Goal: Task Accomplishment & Management: Manage account settings

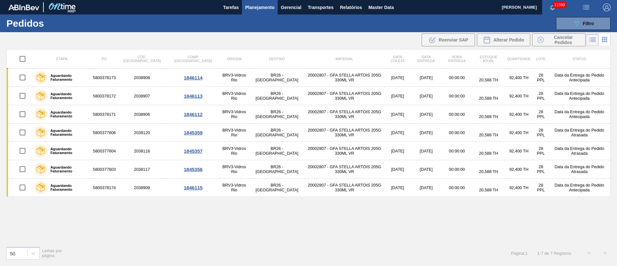
click at [447, 232] on div "Etapa PO Cód. Pedido Comp. Carga Origem Destino Material Data coleta Data entre…" at bounding box center [308, 145] width 604 height 192
click at [574, 22] on icon at bounding box center [576, 23] width 5 height 5
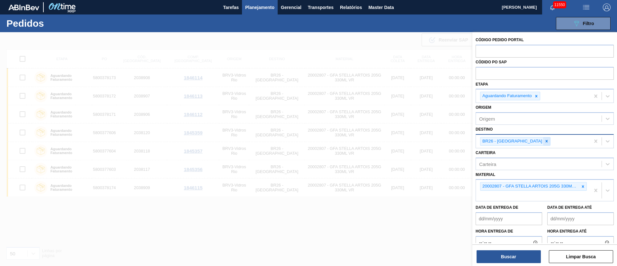
click at [545, 142] on icon at bounding box center [546, 141] width 2 height 2
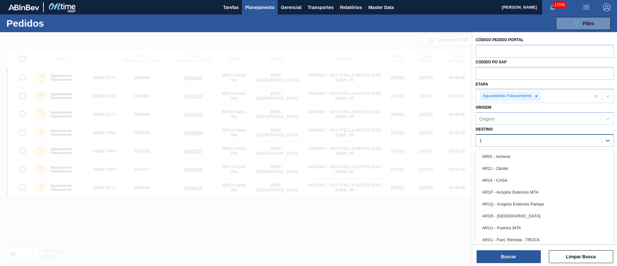
type input "19"
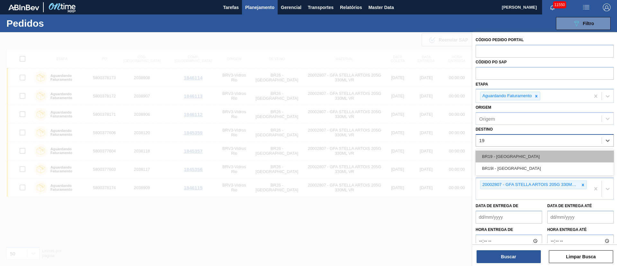
click at [509, 156] on div "BR19 - [GEOGRAPHIC_DATA]" at bounding box center [544, 156] width 138 height 12
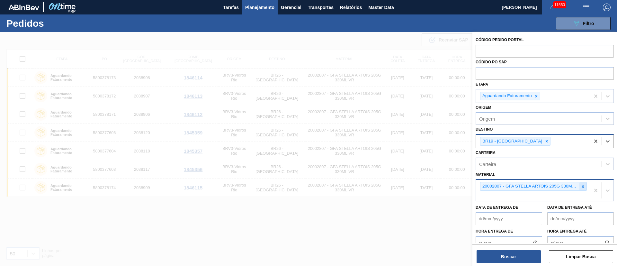
click at [580, 186] on icon at bounding box center [582, 186] width 4 height 4
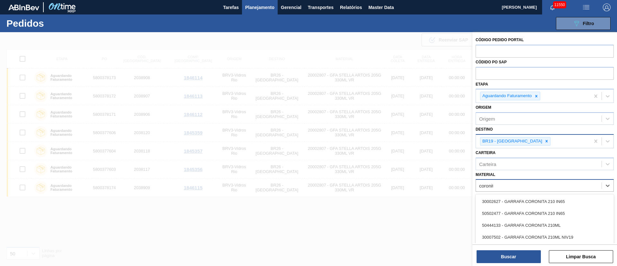
type input "coronita"
click at [556, 206] on div "30002627 - GARRAFA CORONITA 210 IN65" at bounding box center [544, 201] width 138 height 12
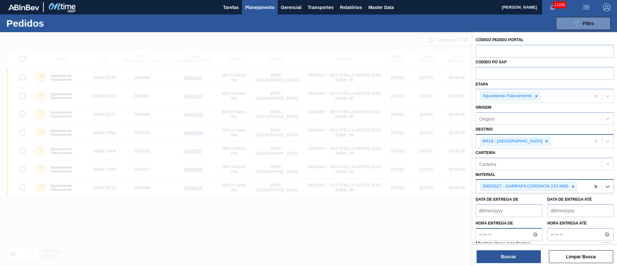
click at [480, 239] on input "Hora entrega de" at bounding box center [508, 234] width 66 height 13
click at [493, 253] on button "Buscar" at bounding box center [508, 256] width 64 height 13
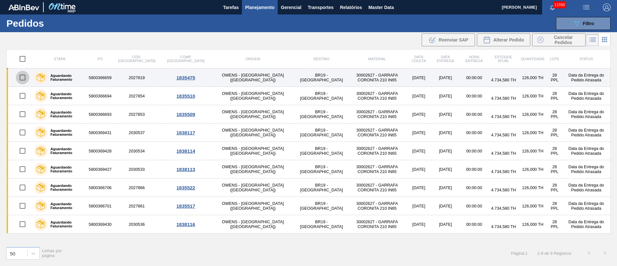
click at [23, 79] on input "checkbox" at bounding box center [22, 77] width 13 height 13
checkbox input "true"
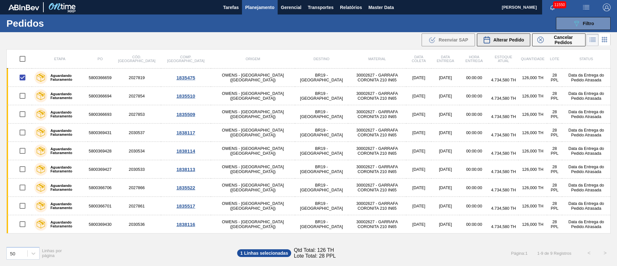
click at [516, 38] on span "Alterar Pedido" at bounding box center [508, 39] width 31 height 5
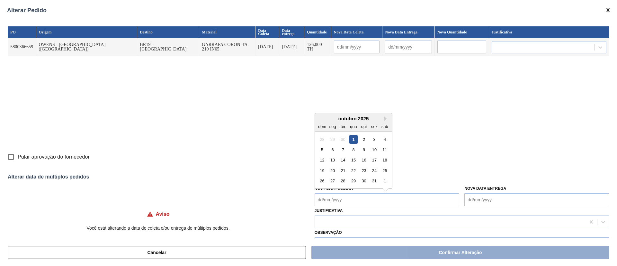
drag, startPoint x: 371, startPoint y: 193, endPoint x: 366, endPoint y: 198, distance: 6.6
click at [371, 193] on Coleta "Nova Data Coleta" at bounding box center [386, 199] width 145 height 13
click at [353, 138] on div "1" at bounding box center [353, 139] width 9 height 9
type input "[DATE]"
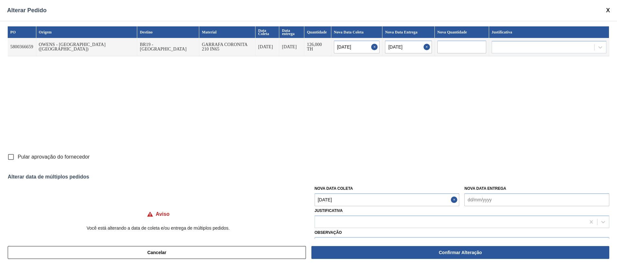
click at [350, 197] on Coleta "[DATE]" at bounding box center [386, 199] width 145 height 13
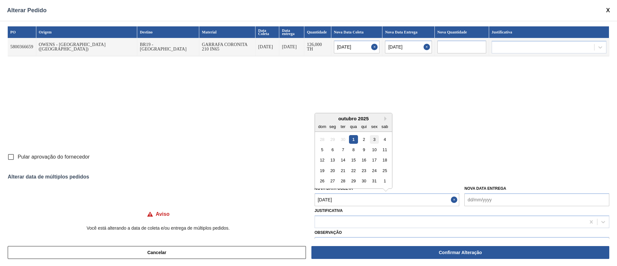
click at [376, 142] on div "3" at bounding box center [374, 139] width 9 height 9
type Coleta "[DATE]"
type input "[DATE]"
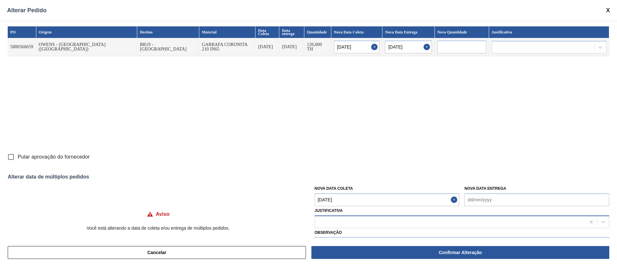
click at [342, 218] on div at bounding box center [450, 221] width 270 height 9
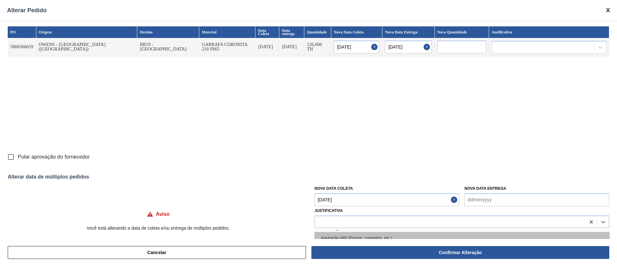
click at [339, 235] on div "Aquisição ABI (Preços, contratos, etc.)" at bounding box center [461, 238] width 294 height 12
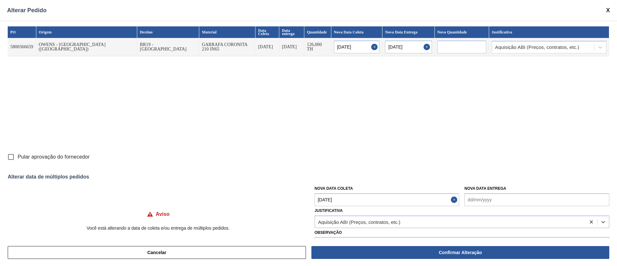
click at [11, 157] on input "Pular aprovação do fornecedor" at bounding box center [10, 156] width 13 height 13
checkbox input "true"
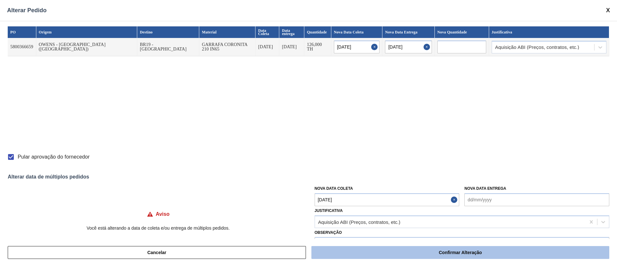
click at [411, 254] on button "Confirmar Alteração" at bounding box center [460, 252] width 298 height 13
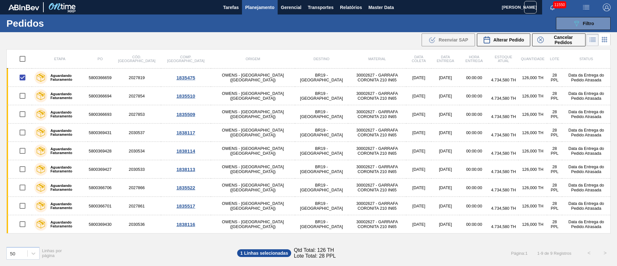
checkbox input "false"
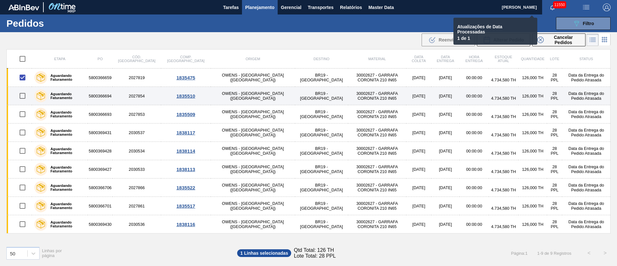
checkbox input "false"
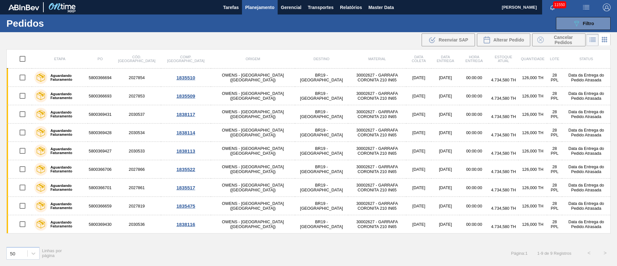
click at [586, 6] on img "button" at bounding box center [586, 8] width 8 height 8
click at [577, 19] on li "Upload de Volumes" at bounding box center [584, 23] width 56 height 12
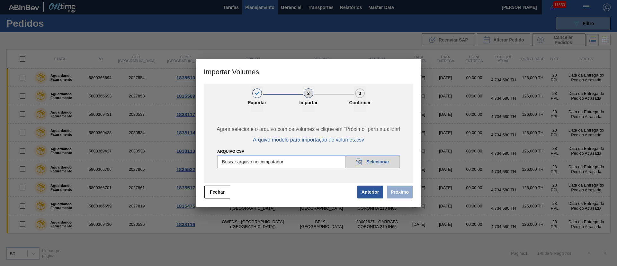
click at [376, 162] on input "Arquivo csv" at bounding box center [308, 161] width 182 height 13
type input "C:\fakepath\PedidoVolumeModeloImportacao (83).csv"
click at [396, 192] on button "Próximo" at bounding box center [400, 191] width 26 height 13
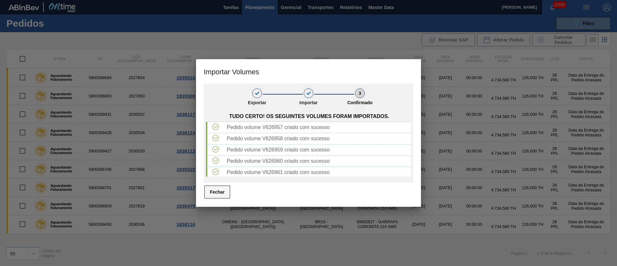
click at [216, 191] on button "Fechar" at bounding box center [217, 191] width 26 height 13
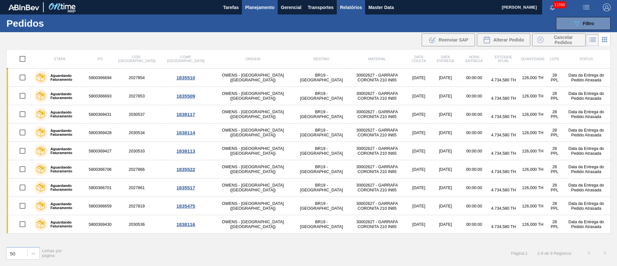
click at [355, 6] on span "Relatórios" at bounding box center [351, 8] width 22 height 8
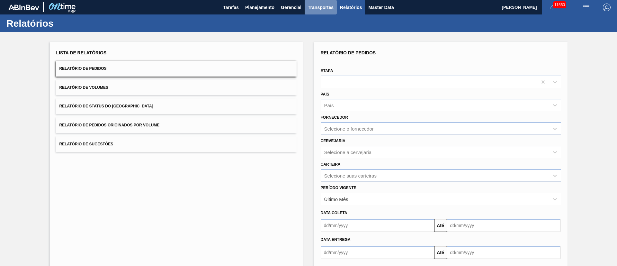
click at [315, 8] on span "Transportes" at bounding box center [321, 8] width 26 height 8
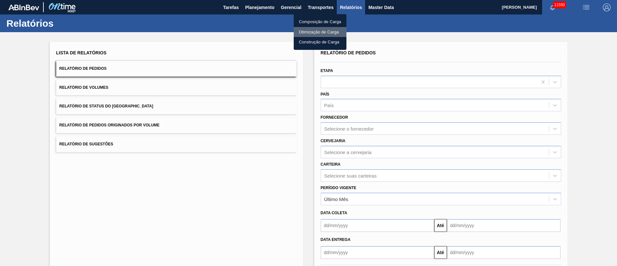
click at [310, 31] on li "Otimização de Carga" at bounding box center [319, 32] width 53 height 10
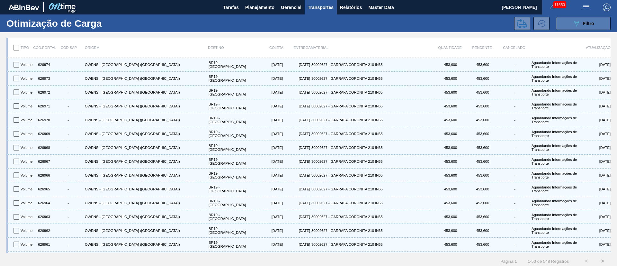
click at [580, 24] on div "089F7B8B-B2A5-4AFE-B5C0-19BA573D28AC Filtro" at bounding box center [583, 24] width 22 height 8
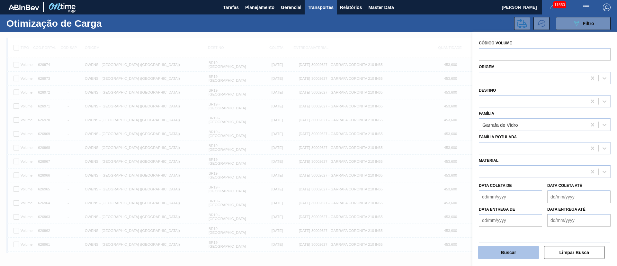
click at [511, 256] on button "Buscar" at bounding box center [508, 252] width 61 height 13
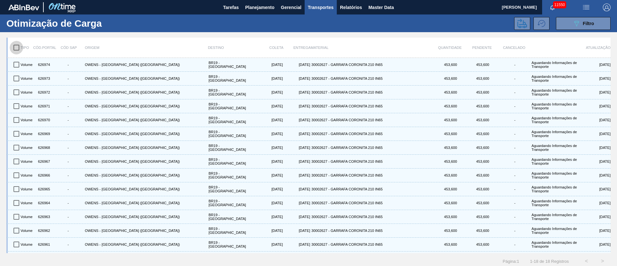
click at [18, 43] on input "checkbox" at bounding box center [16, 47] width 13 height 13
checkbox input "true"
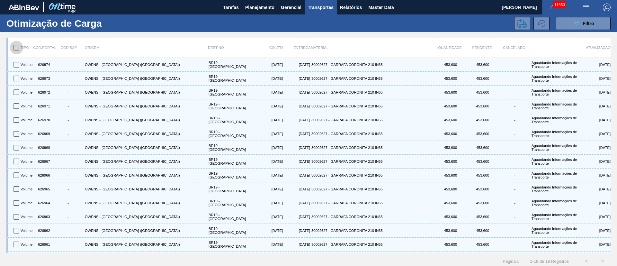
checkbox input "true"
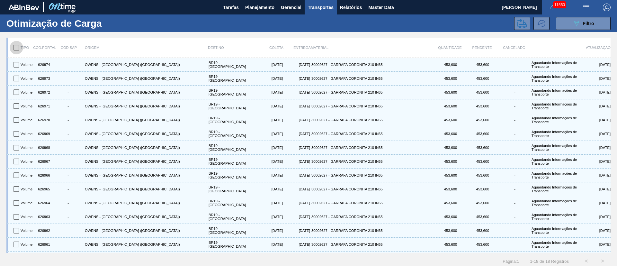
checkbox input "true"
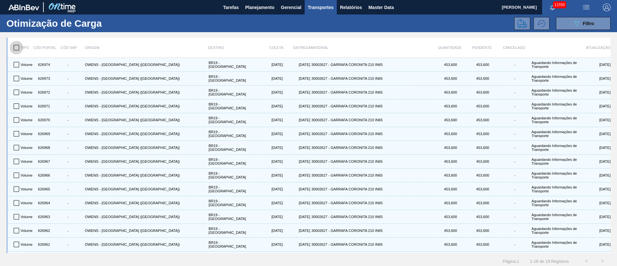
checkbox input "true"
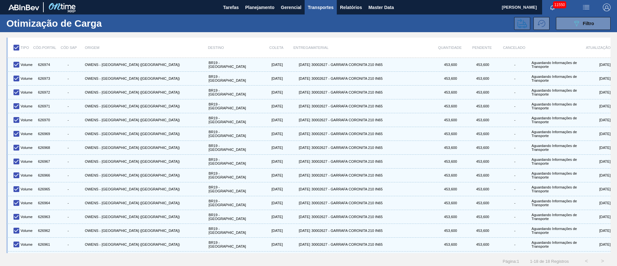
click at [517, 22] on icon at bounding box center [522, 24] width 10 height 10
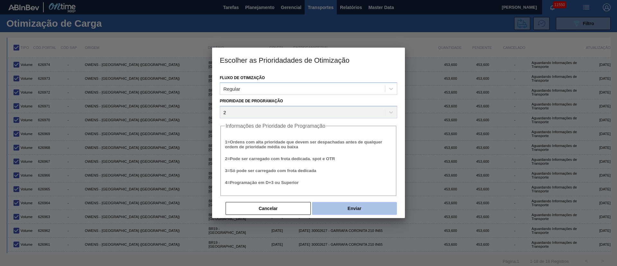
click at [363, 209] on button "Enviar" at bounding box center [354, 208] width 85 height 13
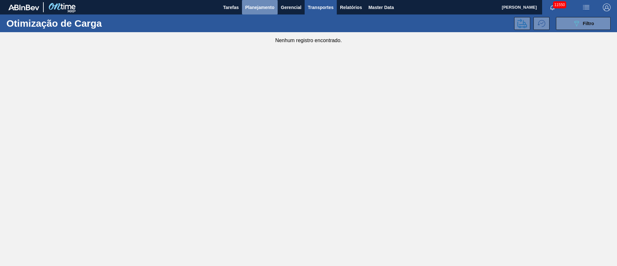
click at [244, 5] on button "Planejamento" at bounding box center [260, 7] width 36 height 14
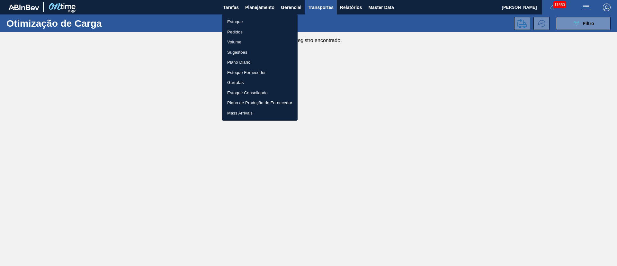
click at [327, 63] on div at bounding box center [308, 133] width 617 height 266
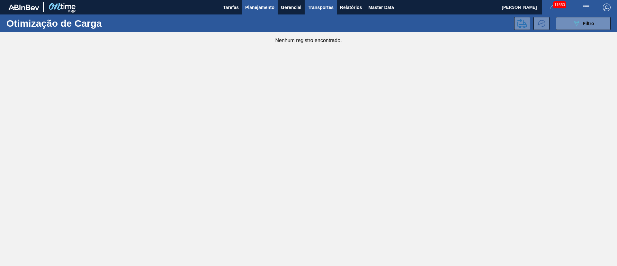
click at [258, 7] on span "Planejamento" at bounding box center [259, 8] width 29 height 8
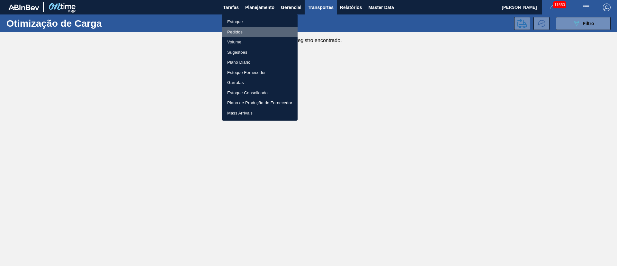
click at [238, 34] on li "Pedidos" at bounding box center [259, 32] width 75 height 10
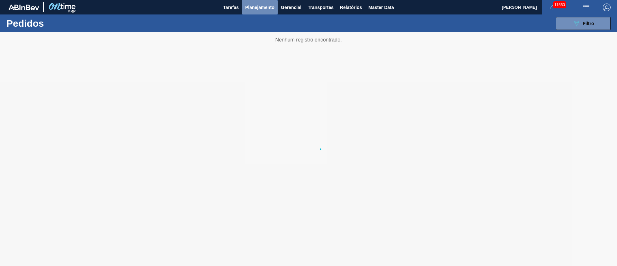
click at [263, 4] on span "Planejamento" at bounding box center [259, 8] width 29 height 8
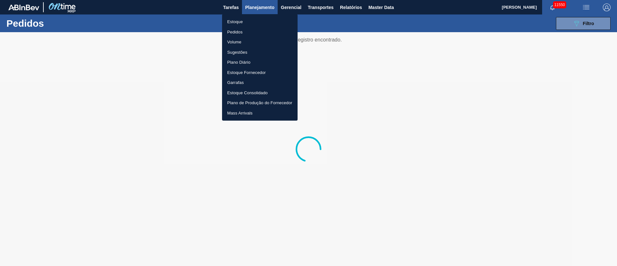
click at [240, 22] on li "Estoque" at bounding box center [259, 22] width 75 height 10
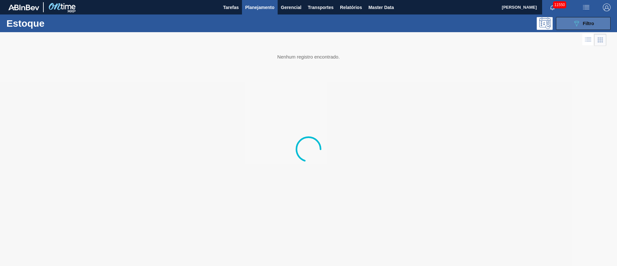
click at [588, 25] on span "Filtro" at bounding box center [587, 23] width 11 height 5
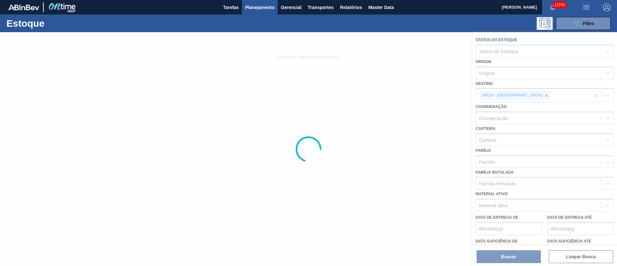
click at [527, 96] on div at bounding box center [308, 148] width 617 height 233
click at [527, 95] on div at bounding box center [308, 148] width 617 height 233
click at [526, 95] on div at bounding box center [308, 148] width 617 height 233
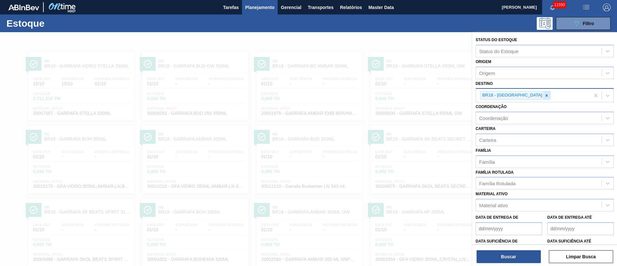
click at [543, 92] on div at bounding box center [546, 95] width 7 height 8
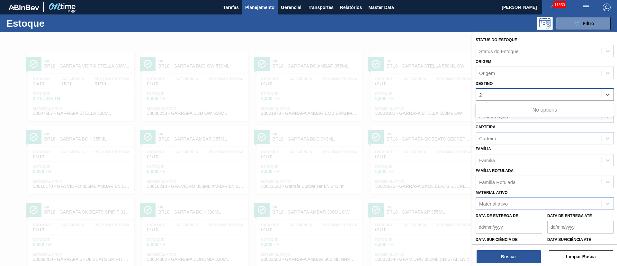
type input "26"
click at [508, 92] on div "Destino" at bounding box center [539, 94] width 126 height 9
type input "2"
click at [248, 11] on span "Planejamento" at bounding box center [259, 8] width 29 height 8
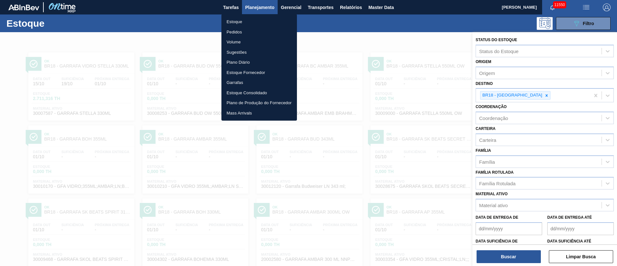
click at [229, 21] on li "Estoque" at bounding box center [258, 22] width 75 height 10
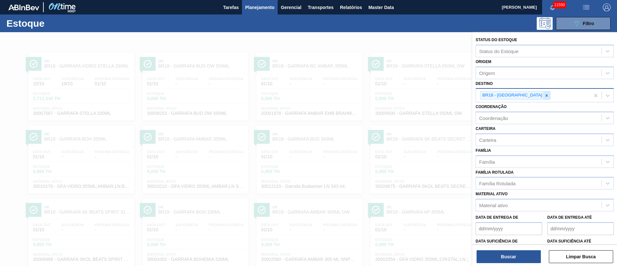
click at [545, 94] on icon at bounding box center [546, 95] width 2 height 2
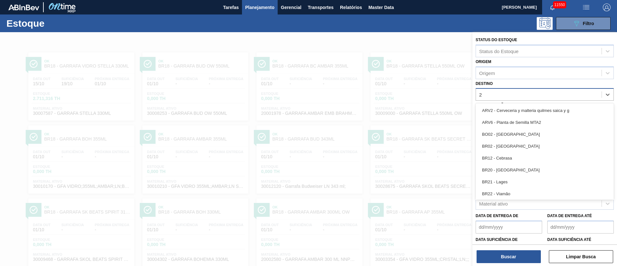
type input "26"
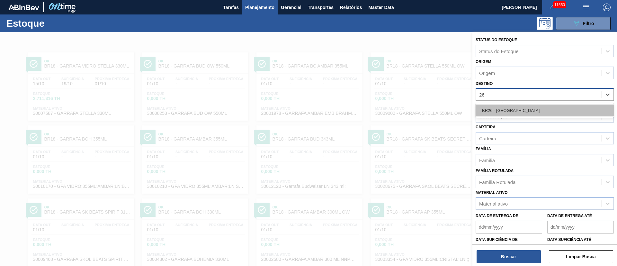
click at [503, 111] on div "BR26 - [GEOGRAPHIC_DATA]" at bounding box center [544, 110] width 138 height 12
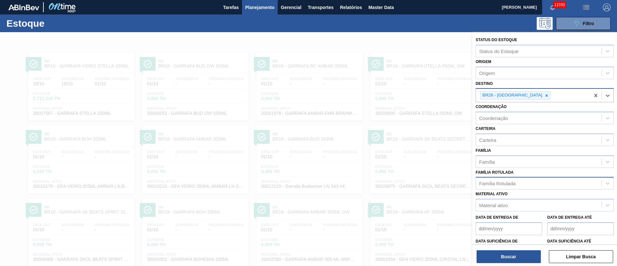
click at [487, 183] on div "Família Rotulada" at bounding box center [497, 182] width 36 height 5
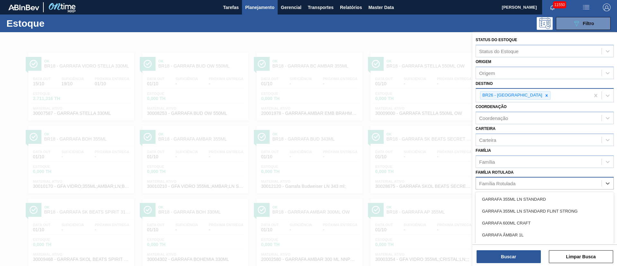
scroll to position [25, 0]
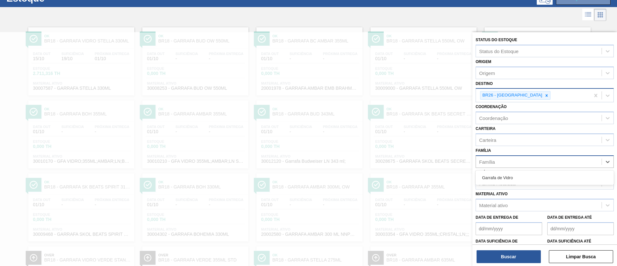
click at [493, 162] on div "Família" at bounding box center [487, 161] width 16 height 5
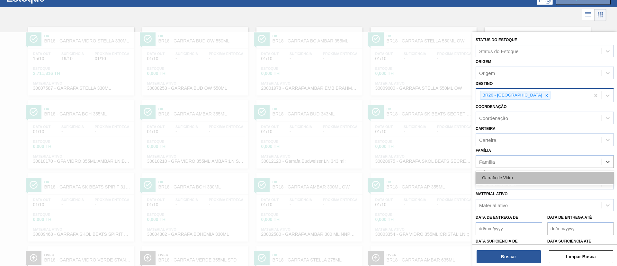
click at [505, 178] on div "Garrafa de Vidro" at bounding box center [544, 177] width 138 height 12
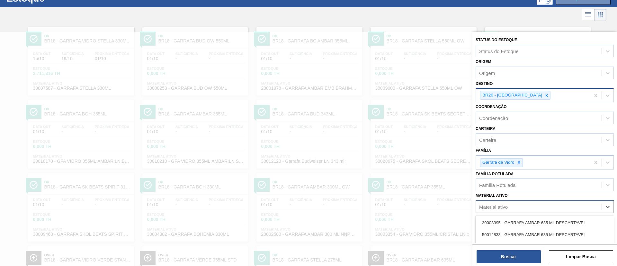
scroll to position [74, 0]
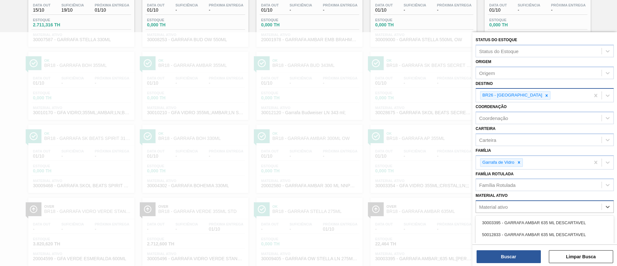
click at [495, 202] on div "Material ativo" at bounding box center [539, 206] width 126 height 9
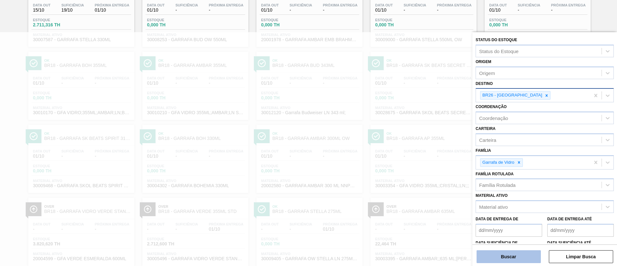
click at [506, 260] on button "Buscar" at bounding box center [508, 256] width 64 height 13
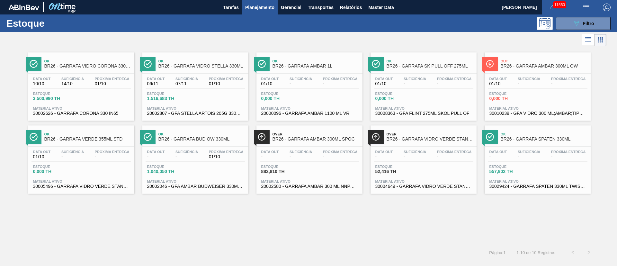
click at [91, 86] on div "Data [DATE] Suficiência 14/10 Próxima Entrega 01/10" at bounding box center [81, 83] width 100 height 12
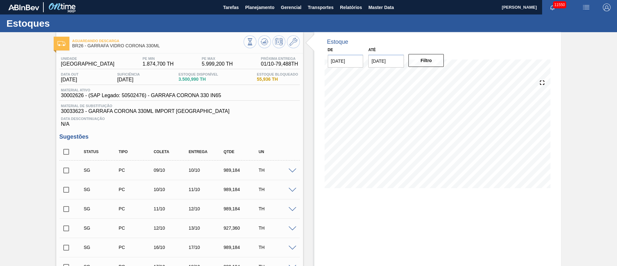
click at [67, 171] on input "checkbox" at bounding box center [65, 169] width 13 height 13
checkbox input "true"
click at [66, 188] on input "checkbox" at bounding box center [65, 189] width 13 height 13
checkbox input "true"
click at [66, 207] on input "checkbox" at bounding box center [65, 208] width 13 height 13
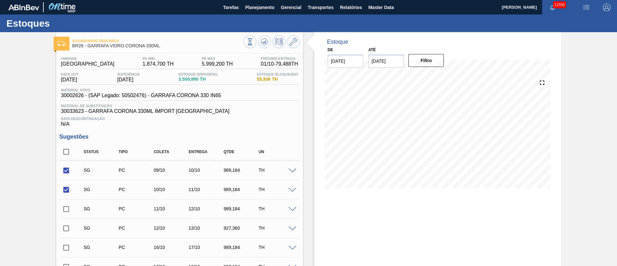
checkbox input "true"
click at [67, 228] on input "checkbox" at bounding box center [65, 227] width 13 height 13
checkbox input "true"
click at [66, 247] on input "checkbox" at bounding box center [65, 247] width 13 height 13
checkbox input "true"
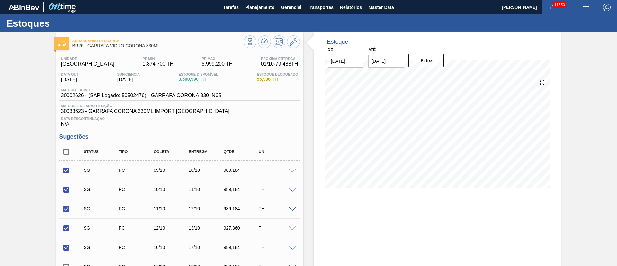
click at [291, 171] on span at bounding box center [292, 170] width 8 height 5
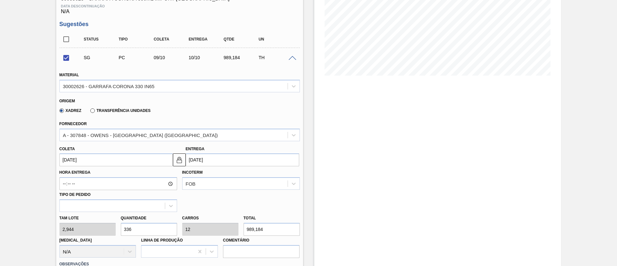
scroll to position [144, 0]
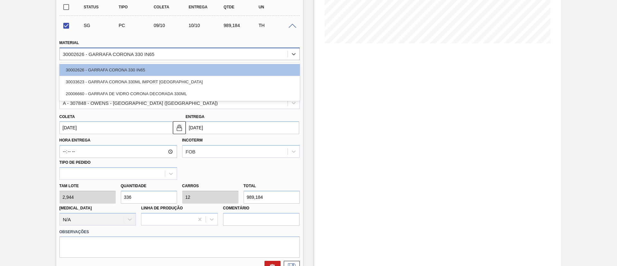
click at [107, 54] on div "30002626 - GARRAFA CORONA 330 IN65" at bounding box center [109, 53] width 92 height 5
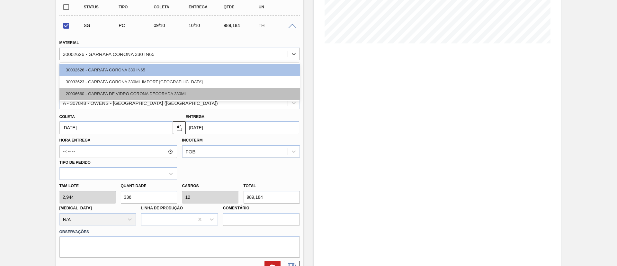
click at [96, 92] on div "20006660 - GARRAFA DE VIDRO CORONA DECORADA 330ML" at bounding box center [179, 94] width 240 height 12
checkbox input "false"
type input "[DATE]"
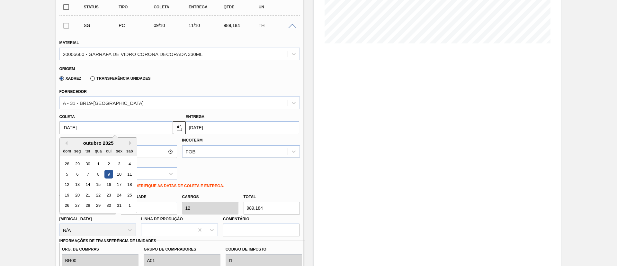
click at [95, 127] on input "[DATE]" at bounding box center [115, 127] width 113 height 13
click at [131, 163] on div "4" at bounding box center [129, 163] width 9 height 9
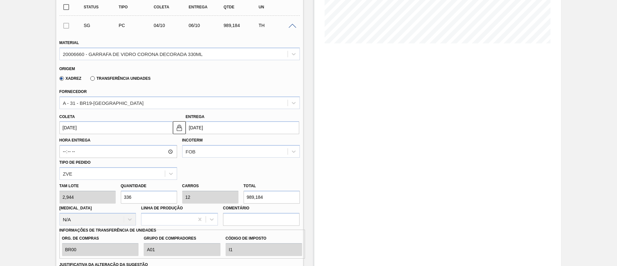
type input "[DATE]"
click at [99, 129] on input "[DATE]" at bounding box center [115, 127] width 113 height 13
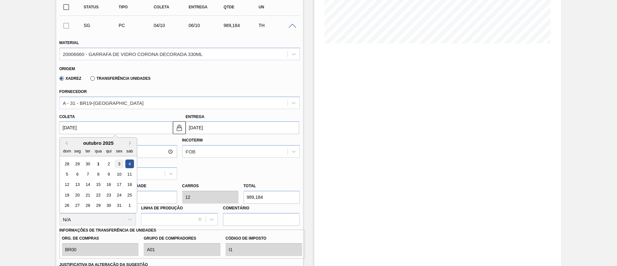
click at [116, 162] on div "3" at bounding box center [119, 163] width 9 height 9
type input "[DATE]"
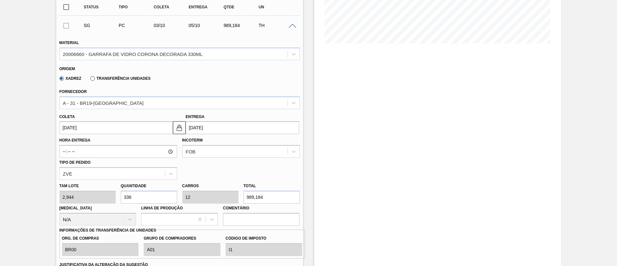
click at [101, 196] on div "Tam lote 2,944 Quantidade 336 Carros 12 Total 989,184 [MEDICAL_DATA] N/A Linha …" at bounding box center [179, 202] width 245 height 46
type input "1"
type input "0,036"
type input "2,944"
type input "14"
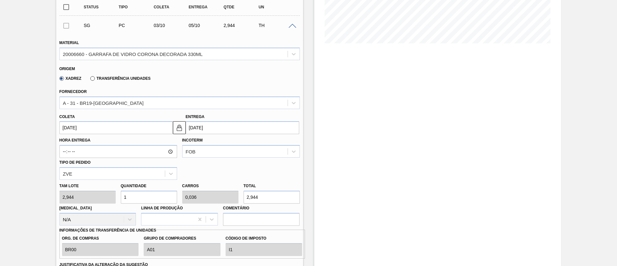
type input "0,5"
type input "41,216"
type input "140"
type input "5"
type input "412,16"
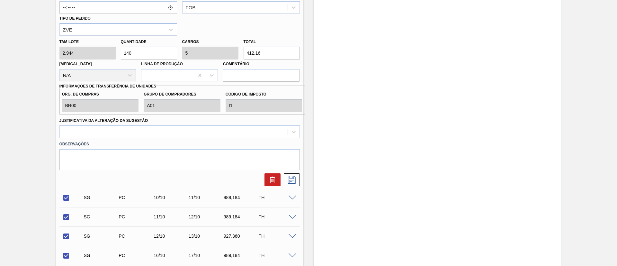
scroll to position [289, 0]
type input "140"
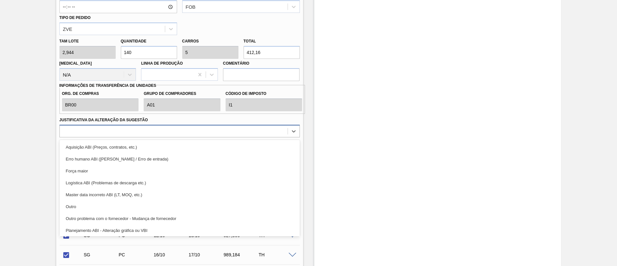
click at [140, 130] on div at bounding box center [174, 130] width 228 height 9
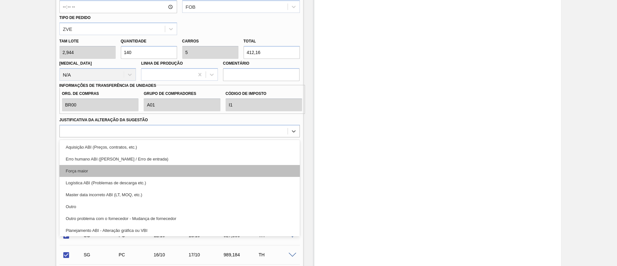
click at [105, 173] on div "Força maior" at bounding box center [179, 171] width 240 height 12
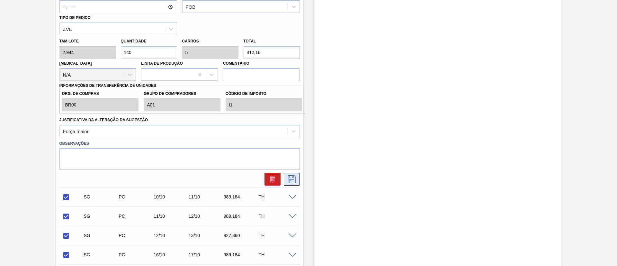
click at [294, 179] on icon at bounding box center [291, 179] width 10 height 8
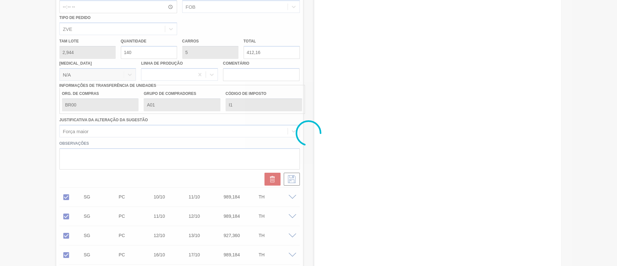
checkbox input "true"
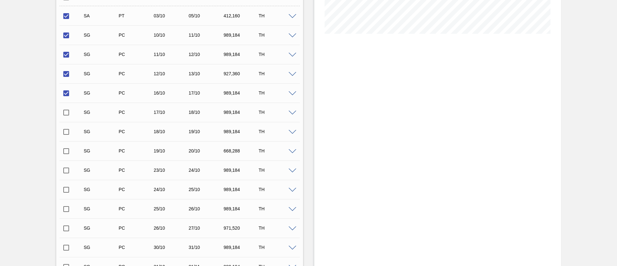
scroll to position [48, 0]
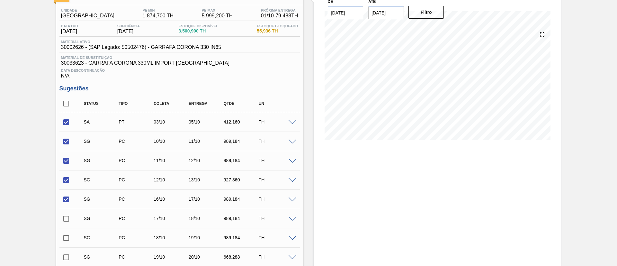
click at [292, 141] on span at bounding box center [292, 141] width 8 height 5
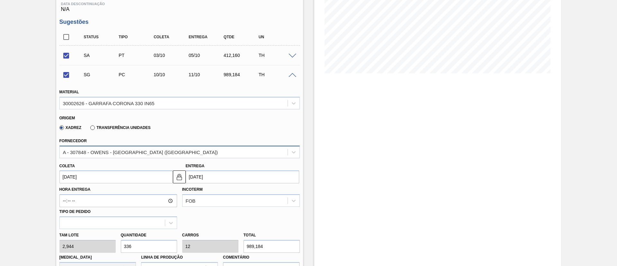
scroll to position [144, 0]
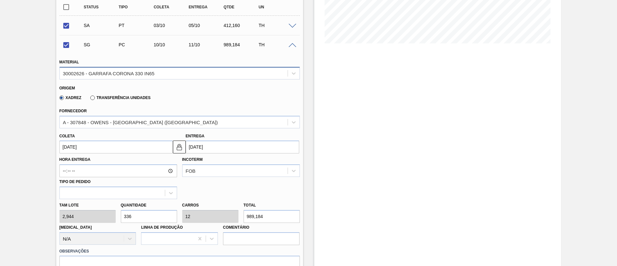
click at [92, 70] on div "30002626 - GARRAFA CORONA 330 IN65" at bounding box center [109, 72] width 92 height 5
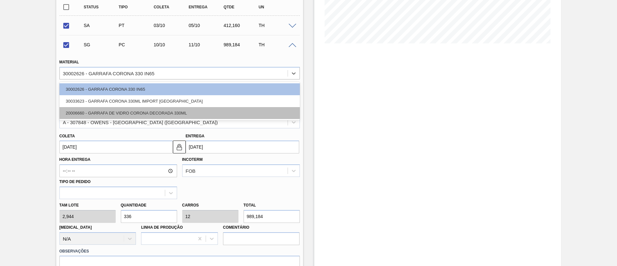
click at [93, 110] on div "20006660 - GARRAFA DE VIDRO CORONA DECORADA 330ML" at bounding box center [179, 113] width 240 height 12
checkbox input "false"
type input "[DATE]"
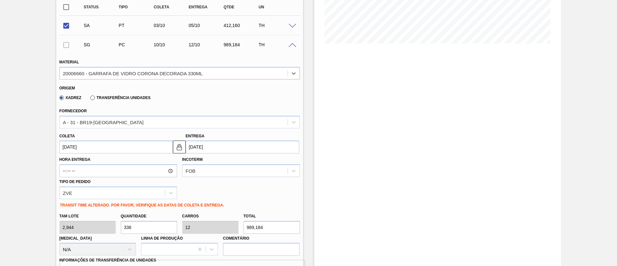
click at [91, 143] on input "[DATE]" at bounding box center [115, 146] width 113 height 13
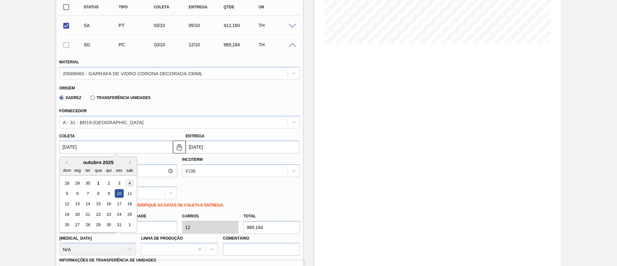
click at [128, 183] on div "4" at bounding box center [129, 183] width 9 height 9
type input "[DATE]"
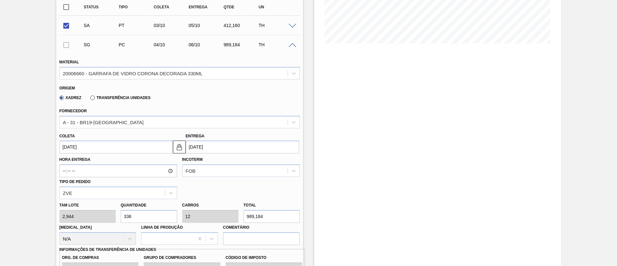
drag, startPoint x: 149, startPoint y: 217, endPoint x: 0, endPoint y: 211, distance: 149.1
type input "1"
type input "0,036"
type input "2,944"
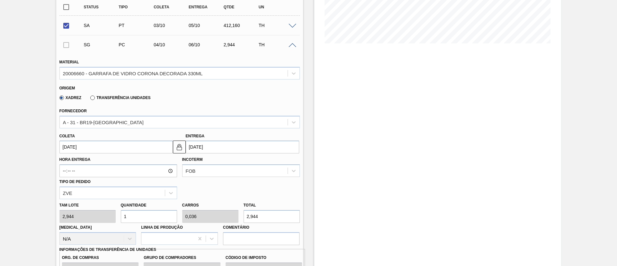
type input "14"
type input "0,5"
type input "41,216"
type input "140"
type input "5"
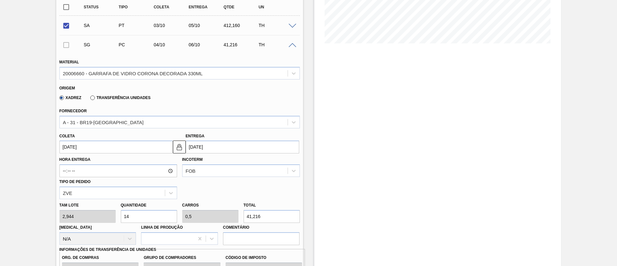
type input "412,16"
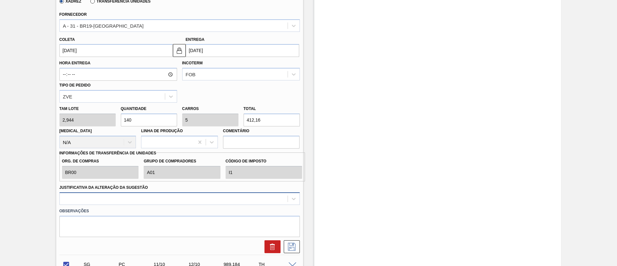
type input "140"
click at [83, 196] on div at bounding box center [179, 198] width 240 height 13
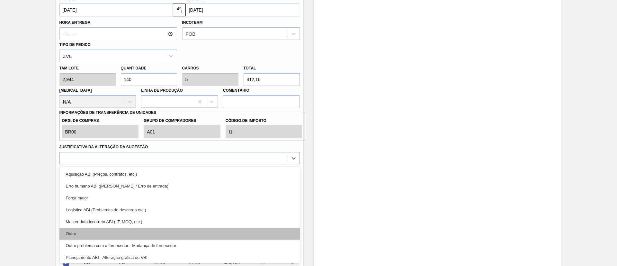
click at [83, 231] on div "Outro" at bounding box center [179, 233] width 240 height 12
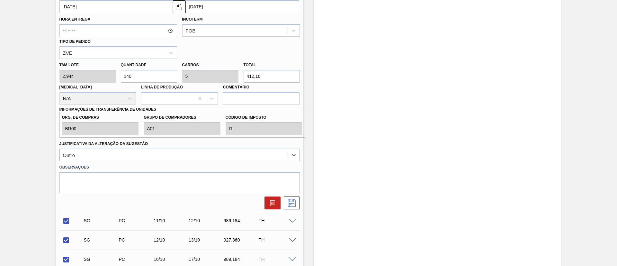
scroll to position [329, 0]
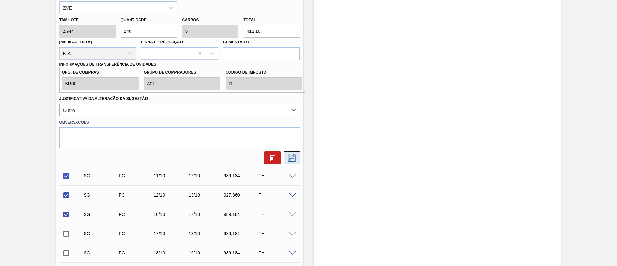
click at [291, 156] on icon at bounding box center [292, 158] width 8 height 8
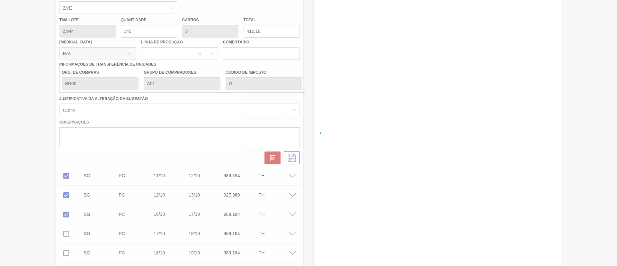
checkbox input "true"
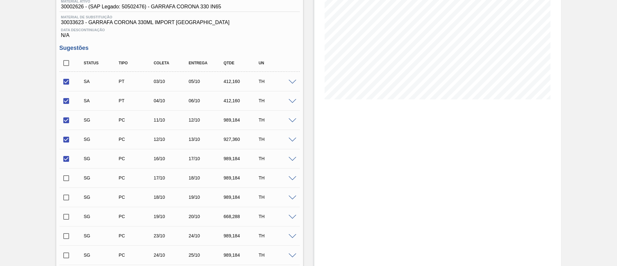
scroll to position [0, 0]
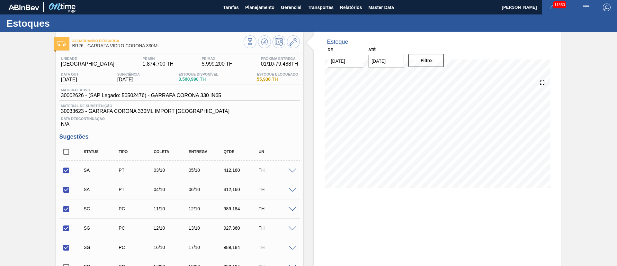
click at [290, 207] on span at bounding box center [292, 209] width 8 height 5
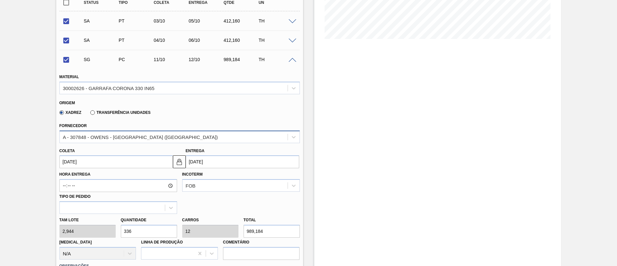
scroll to position [193, 0]
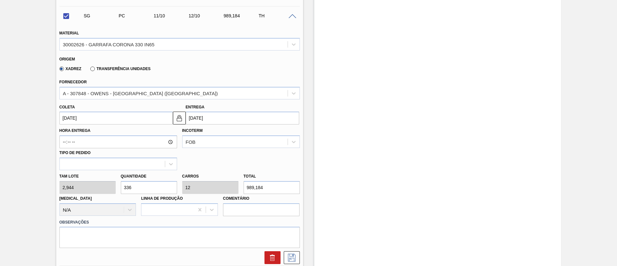
click at [88, 120] on input "[DATE]" at bounding box center [115, 117] width 113 height 13
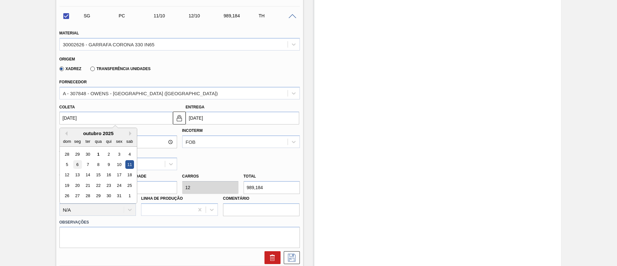
click at [78, 167] on div "6" at bounding box center [77, 164] width 9 height 9
checkbox input "false"
type input "[DATE]"
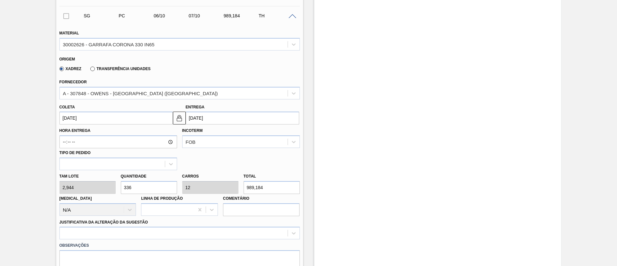
click at [74, 187] on div "Tam lote 2,944 Quantidade 336 Carros 12 Total 989,184 [MEDICAL_DATA] N/A Linha …" at bounding box center [179, 193] width 245 height 46
type input "1"
type input "0,036"
type input "2,944"
type input "14"
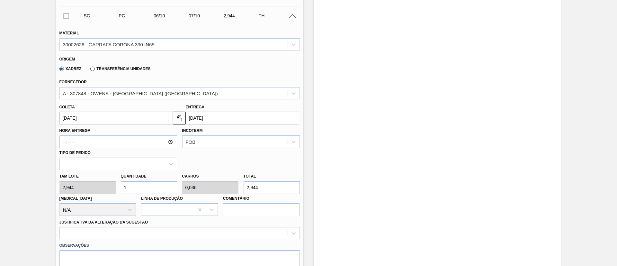
type input "0,5"
type input "41,216"
type input "140"
type input "5"
type input "412,16"
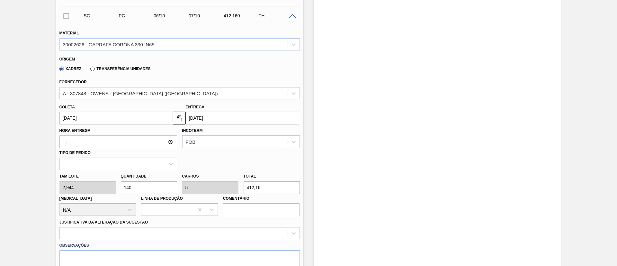
type input "140"
click at [96, 228] on div at bounding box center [179, 232] width 240 height 13
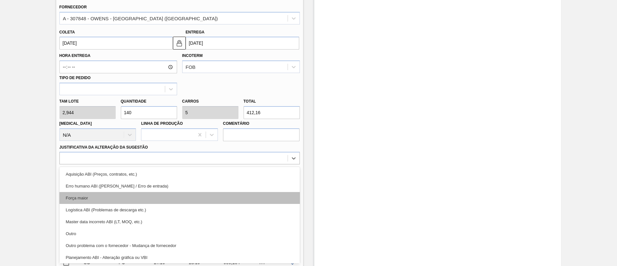
click at [101, 194] on div "Força maior" at bounding box center [179, 198] width 240 height 12
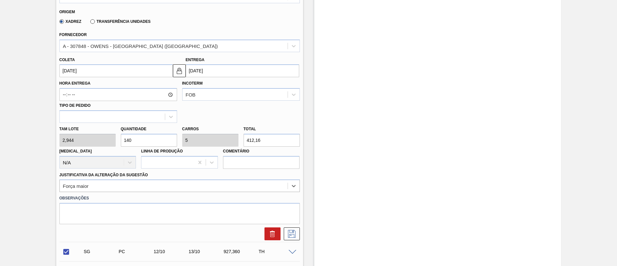
scroll to position [219, 0]
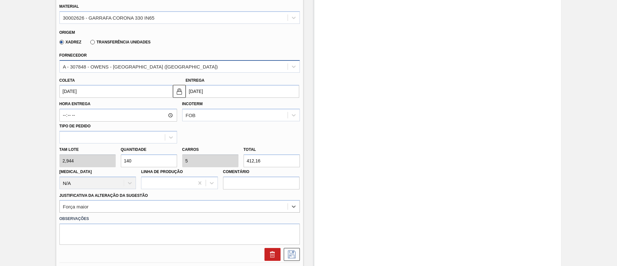
click at [126, 68] on div "A - 307848 - OWENS - [GEOGRAPHIC_DATA] ([GEOGRAPHIC_DATA])" at bounding box center [140, 66] width 155 height 5
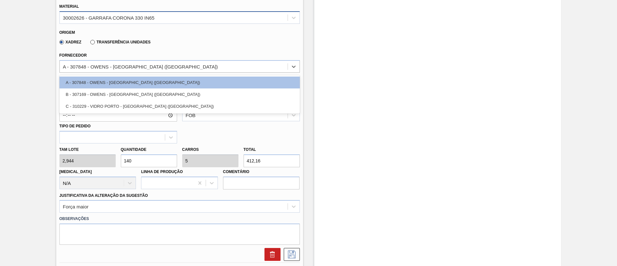
click at [109, 18] on div "30002626 - GARRAFA CORONA 330 IN65" at bounding box center [109, 17] width 92 height 5
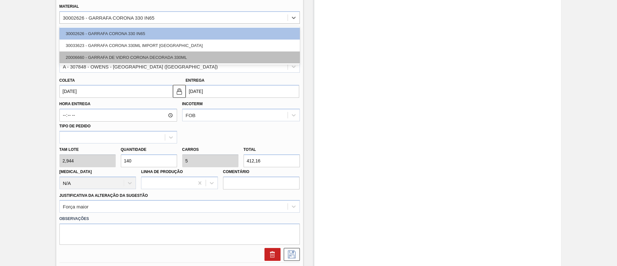
click at [94, 54] on div "20006660 - GARRAFA DE VIDRO CORONA DECORADA 330ML" at bounding box center [179, 57] width 240 height 12
type input "[DATE]"
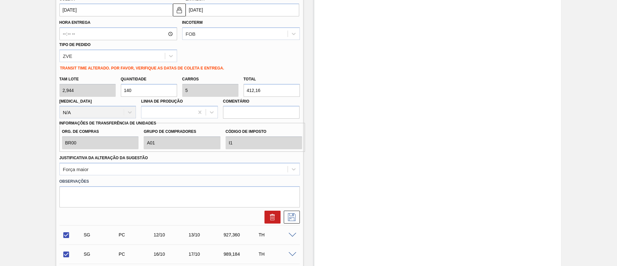
scroll to position [316, 0]
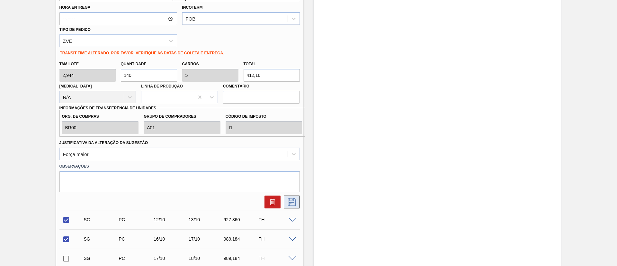
click at [291, 203] on icon at bounding box center [291, 202] width 10 height 8
checkbox input "true"
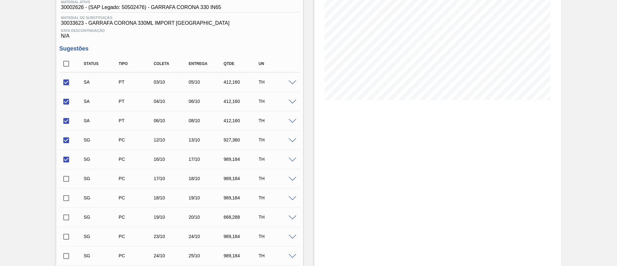
scroll to position [75, 0]
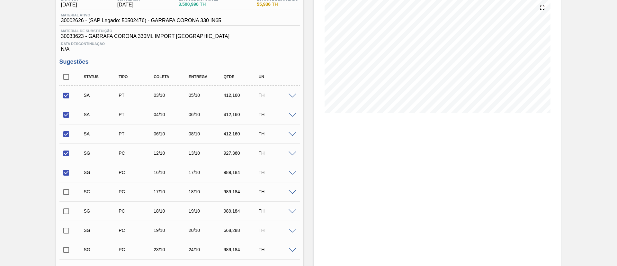
click at [293, 154] on span at bounding box center [292, 153] width 8 height 5
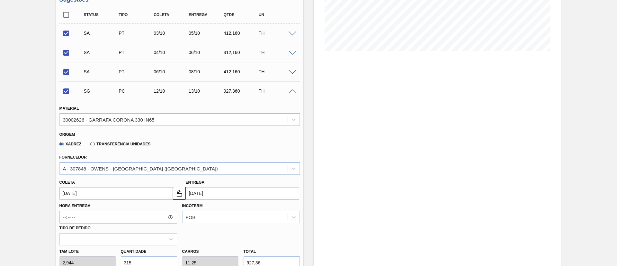
scroll to position [171, 0]
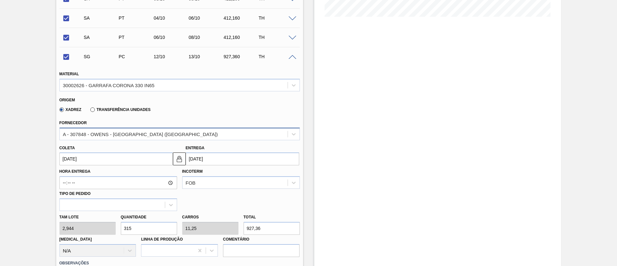
click at [86, 135] on div "A - 307848 - OWENS - [GEOGRAPHIC_DATA] ([GEOGRAPHIC_DATA])" at bounding box center [140, 133] width 155 height 5
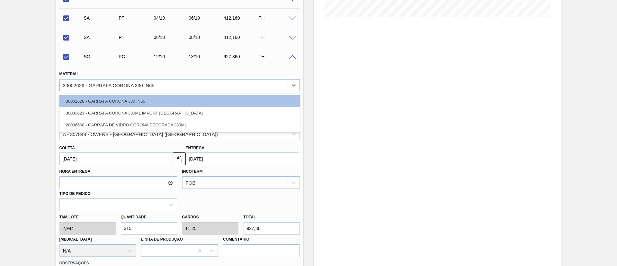
click at [90, 83] on div "30002626 - GARRAFA CORONA 330 IN65" at bounding box center [109, 84] width 92 height 5
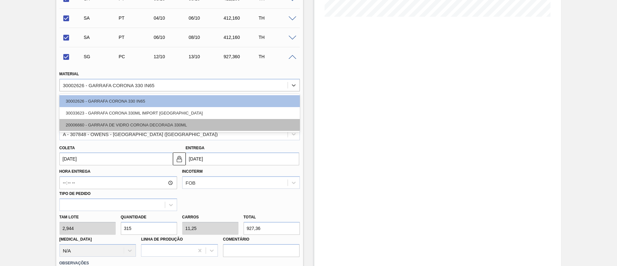
click at [90, 121] on div "20006660 - GARRAFA DE VIDRO CORONA DECORADA 330ML" at bounding box center [179, 125] width 240 height 12
checkbox input "false"
type input "[DATE]"
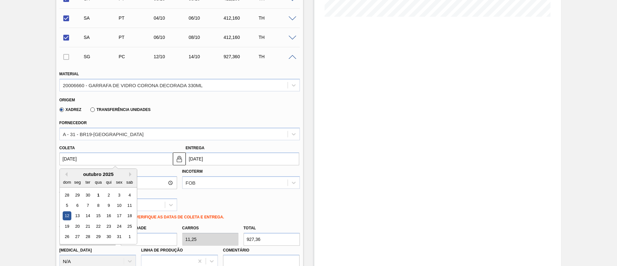
click at [96, 157] on input "[DATE]" at bounding box center [115, 158] width 113 height 13
click at [88, 205] on div "7" at bounding box center [87, 205] width 9 height 9
type input "[DATE]"
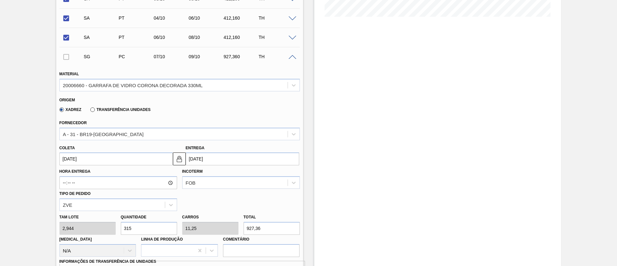
click at [63, 231] on div "Tam lote 2,944 Quantidade 315 Carros 11,25 Total 927,36 [MEDICAL_DATA] N/A Linh…" at bounding box center [179, 234] width 245 height 46
type input "1"
type input "0,036"
type input "2,944"
type input "14"
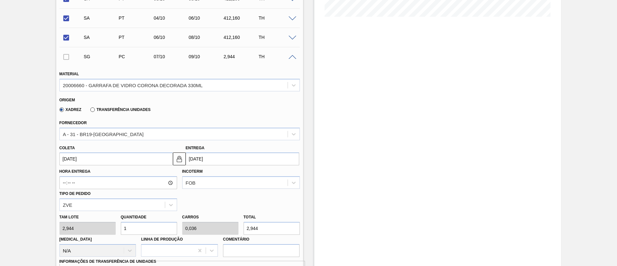
type input "0,5"
type input "41,216"
type input "140"
type input "5"
type input "412,16"
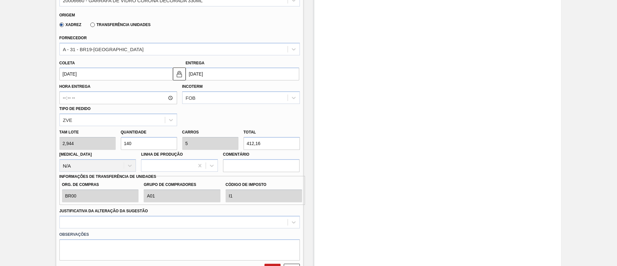
scroll to position [316, 0]
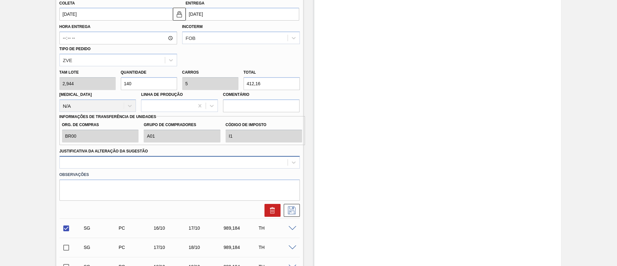
type input "140"
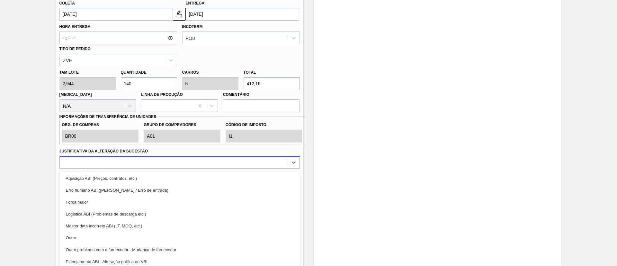
click at [85, 161] on div at bounding box center [174, 161] width 228 height 9
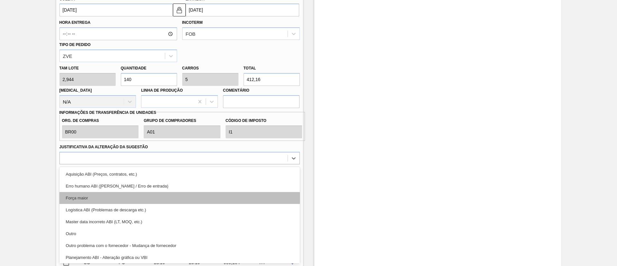
click at [82, 201] on div "Força maior" at bounding box center [179, 198] width 240 height 12
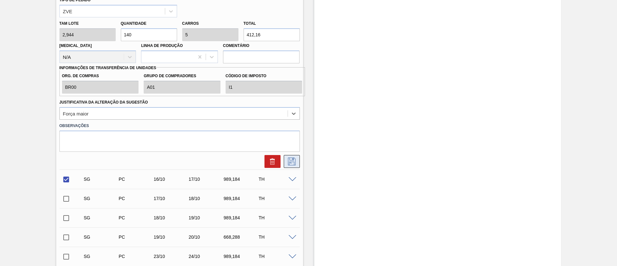
scroll to position [368, 0]
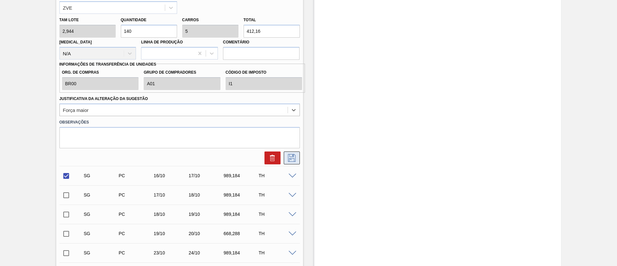
click at [293, 156] on icon at bounding box center [291, 158] width 10 height 8
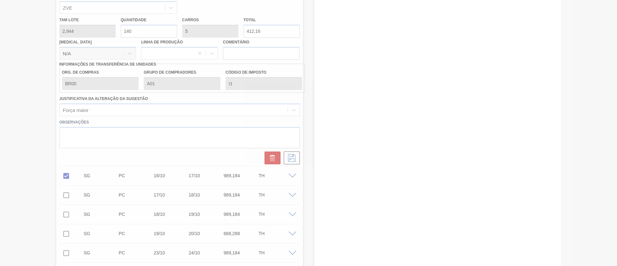
checkbox input "true"
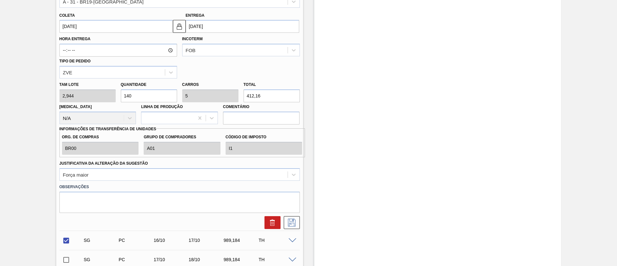
scroll to position [320, 0]
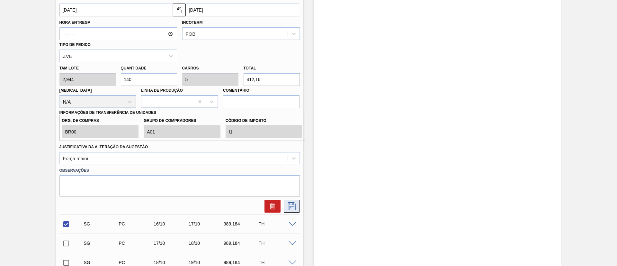
click at [294, 208] on icon at bounding box center [291, 206] width 10 height 8
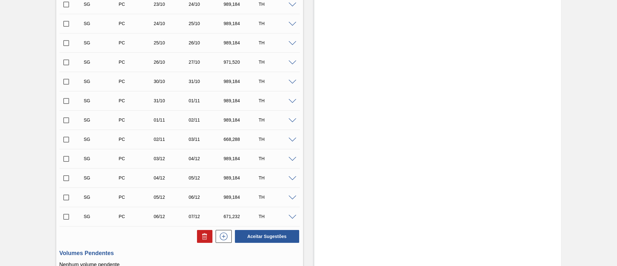
scroll to position [79, 0]
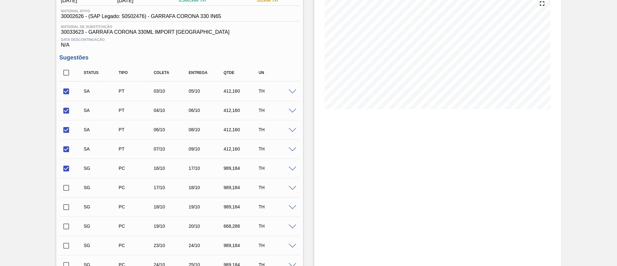
click at [292, 168] on span at bounding box center [292, 168] width 8 height 5
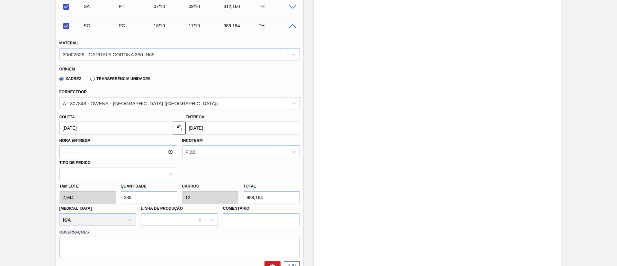
scroll to position [223, 0]
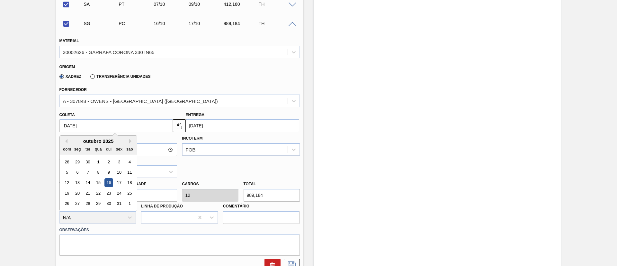
click at [91, 126] on input "[DATE]" at bounding box center [115, 125] width 113 height 13
click at [99, 174] on div "8" at bounding box center [98, 172] width 9 height 9
checkbox input "false"
type input "[DATE]"
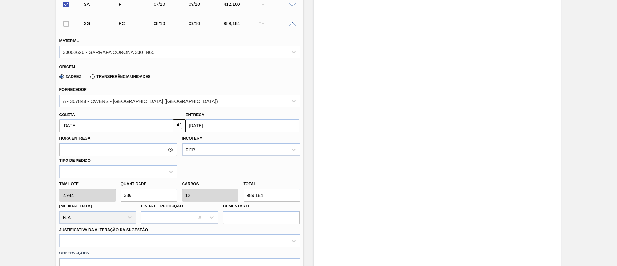
drag, startPoint x: 140, startPoint y: 198, endPoint x: 0, endPoint y: 194, distance: 140.4
type input "1"
type input "0,036"
type input "2,944"
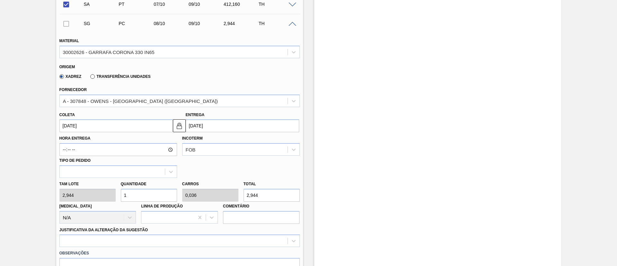
type input "12"
type input "0,429"
type input "35,328"
type input "120"
type input "4,286"
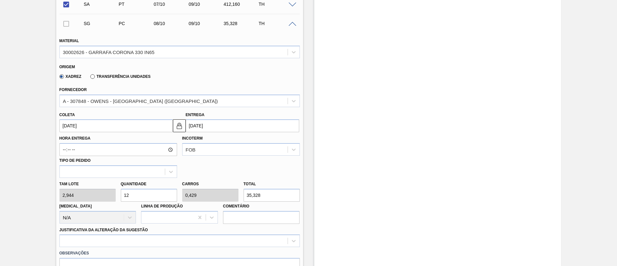
type input "353,28"
type input "12"
type input "0,429"
type input "35,328"
type input "1"
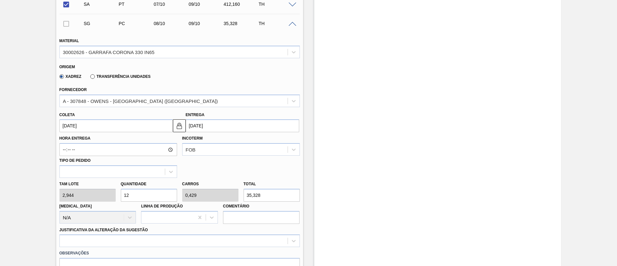
type input "0,036"
type input "2,944"
type input "0"
type input "1"
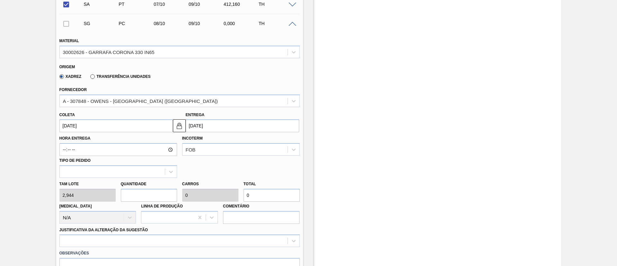
type input "0,036"
type input "2,944"
type input "14"
type input "0,5"
type input "41,216"
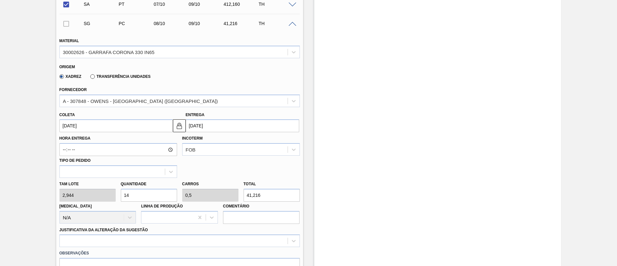
type input "140"
type input "5"
type input "412,16"
type input "140"
click at [116, 127] on input "[DATE]" at bounding box center [115, 125] width 113 height 13
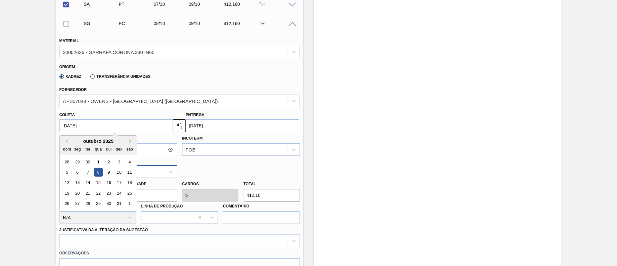
click at [98, 172] on div "8" at bounding box center [98, 172] width 9 height 9
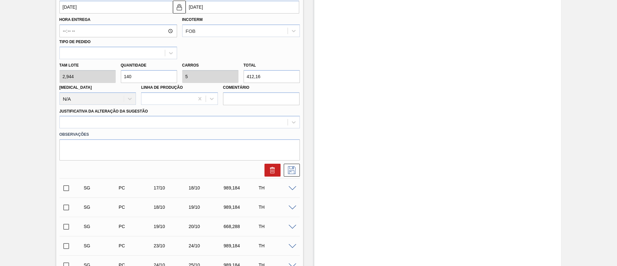
scroll to position [368, 0]
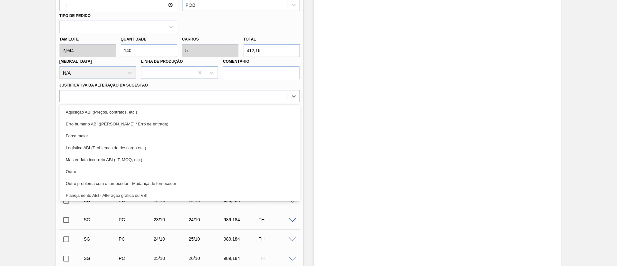
click at [99, 99] on div at bounding box center [174, 96] width 228 height 9
click at [92, 134] on div "Força maior" at bounding box center [179, 136] width 240 height 12
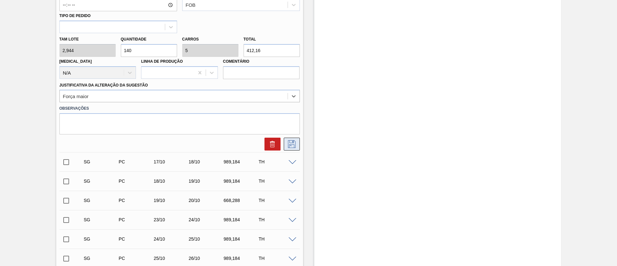
click at [294, 143] on icon at bounding box center [291, 144] width 10 height 8
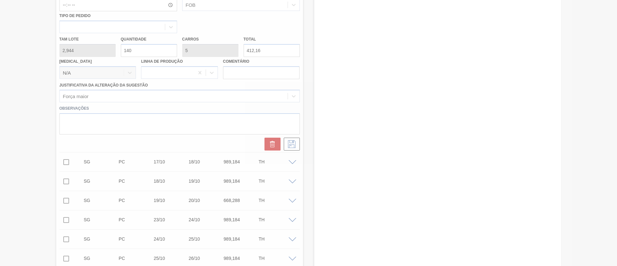
checkbox input "true"
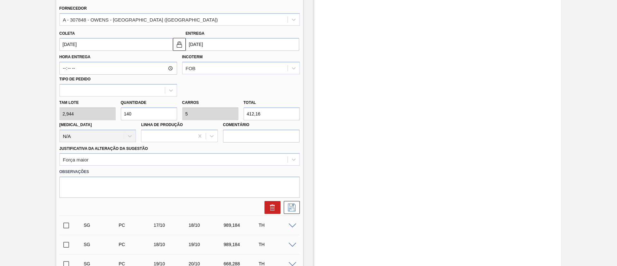
scroll to position [320, 0]
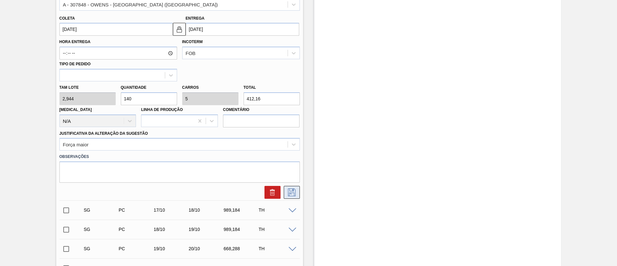
click at [295, 195] on icon at bounding box center [291, 192] width 10 height 8
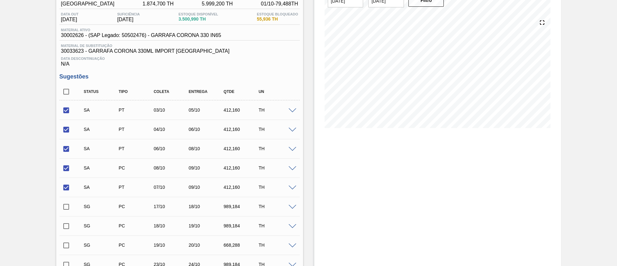
scroll to position [60, 0]
click at [66, 204] on input "checkbox" at bounding box center [65, 206] width 13 height 13
click at [293, 204] on div at bounding box center [293, 206] width 13 height 5
click at [293, 207] on span at bounding box center [292, 207] width 8 height 5
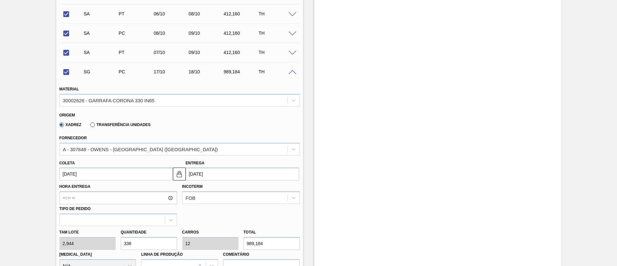
scroll to position [204, 0]
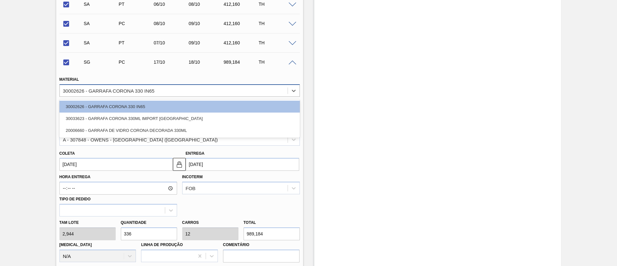
click at [95, 91] on div "30002626 - GARRAFA CORONA 330 IN65" at bounding box center [109, 90] width 92 height 5
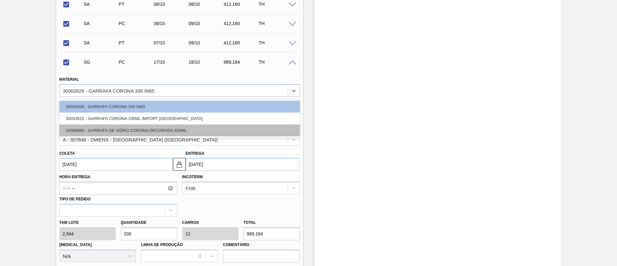
click at [90, 127] on div "20006660 - GARRAFA DE VIDRO CORONA DECORADA 330ML" at bounding box center [179, 130] width 240 height 12
checkbox input "false"
type input "[DATE]"
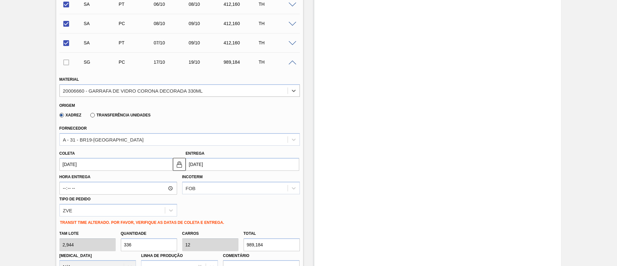
click at [91, 168] on input "[DATE]" at bounding box center [115, 164] width 113 height 13
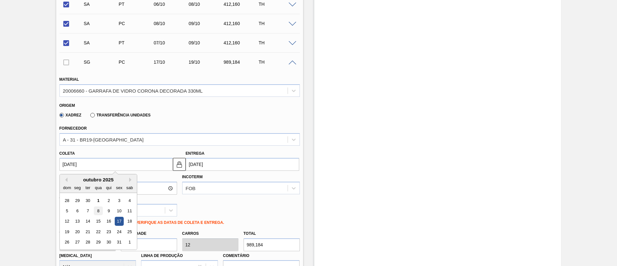
click at [97, 210] on div "8" at bounding box center [98, 210] width 9 height 9
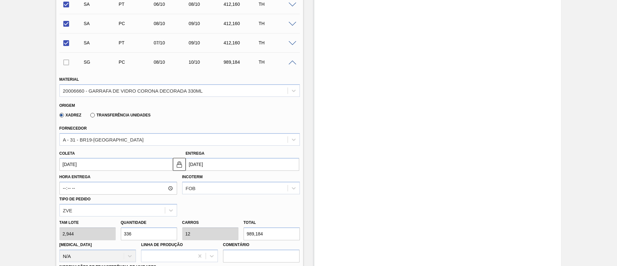
type input "[DATE]"
click at [63, 231] on div "Tam lote 2,944 Quantidade 336 Carros 12 Total 989,184 [MEDICAL_DATA] N/A Linha …" at bounding box center [179, 239] width 245 height 46
type input "1"
type input "0,036"
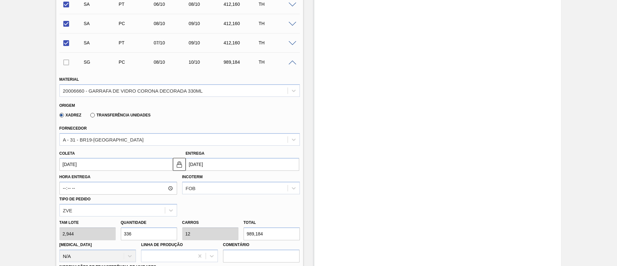
type input "2,944"
type input "14"
type input "0,5"
type input "41,216"
type input "140"
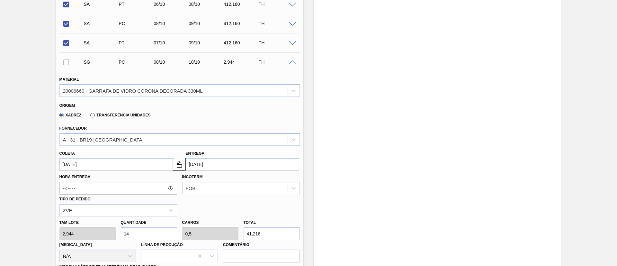
type input "5"
type input "412,16"
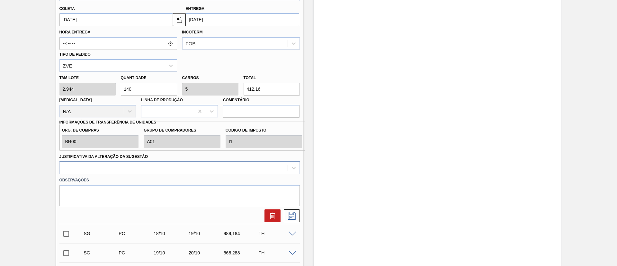
type input "140"
click at [153, 165] on div "Material 20006660 - GARRAFA DE VIDRO CORONA DECORADA 330ML Origem Xadrez Transf…" at bounding box center [179, 74] width 240 height 296
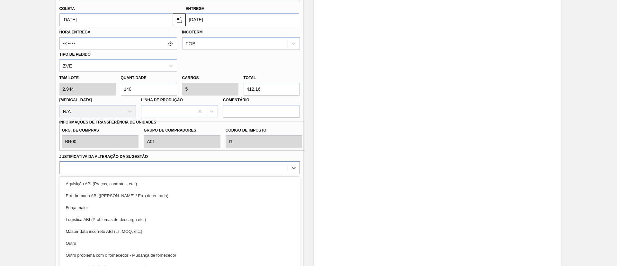
scroll to position [358, 0]
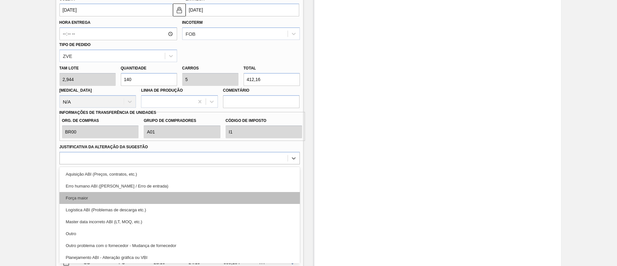
click at [109, 200] on div "Força maior" at bounding box center [179, 198] width 240 height 12
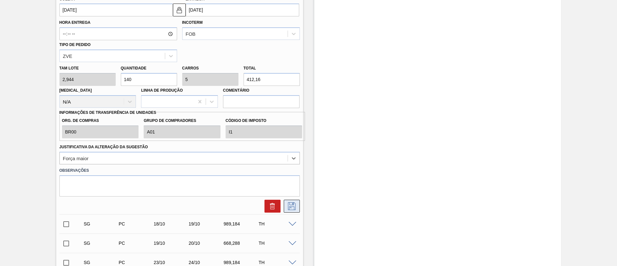
click at [293, 206] on icon at bounding box center [291, 206] width 10 height 8
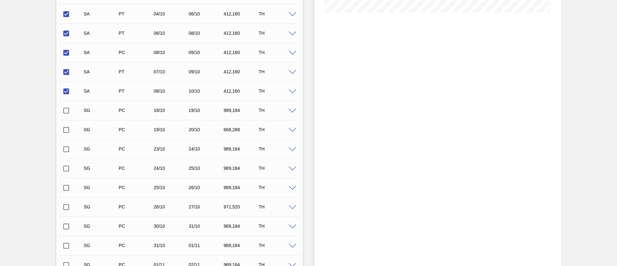
scroll to position [118, 0]
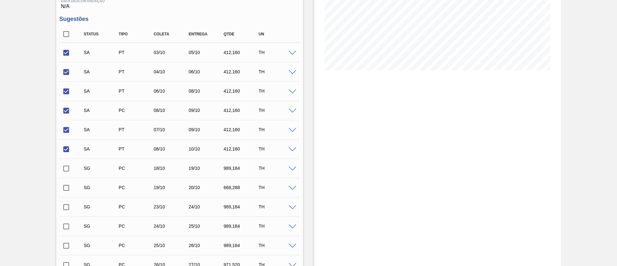
click at [291, 148] on span at bounding box center [292, 149] width 8 height 5
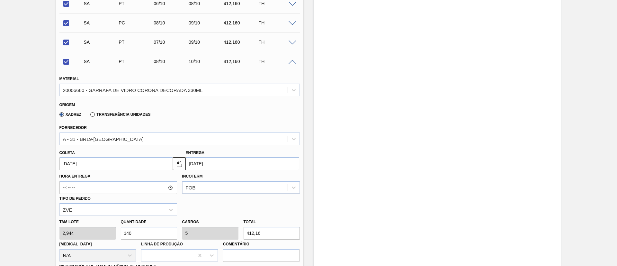
scroll to position [214, 0]
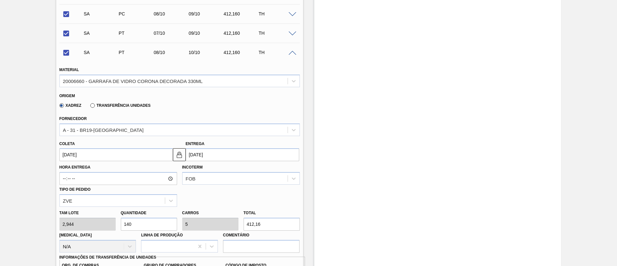
click at [92, 156] on input "[DATE]" at bounding box center [115, 154] width 113 height 13
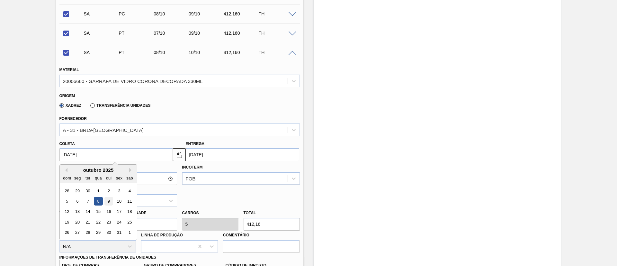
click at [107, 201] on div "9" at bounding box center [108, 201] width 9 height 9
checkbox input "false"
type input "[DATE]"
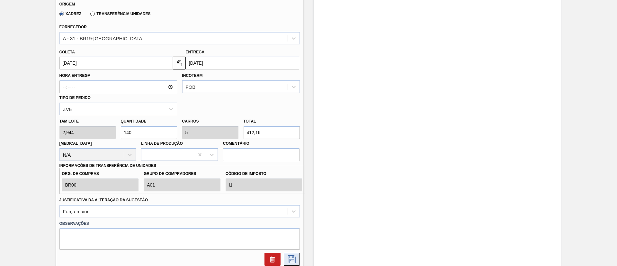
scroll to position [358, 0]
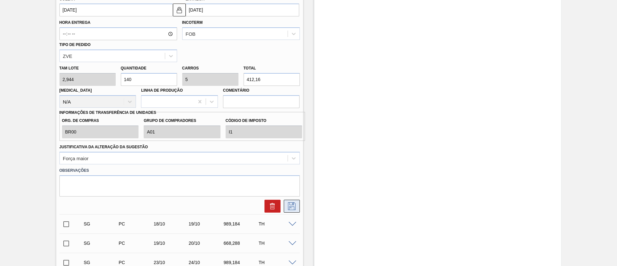
click at [294, 207] on icon at bounding box center [292, 206] width 8 height 8
checkbox input "true"
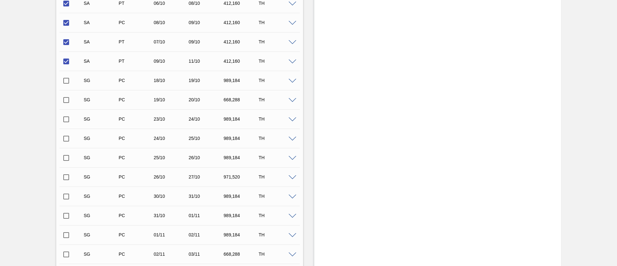
scroll to position [118, 0]
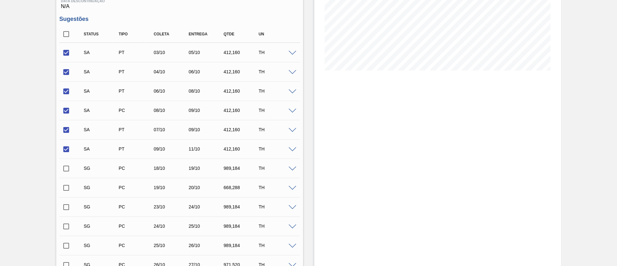
click at [293, 111] on span at bounding box center [292, 111] width 8 height 5
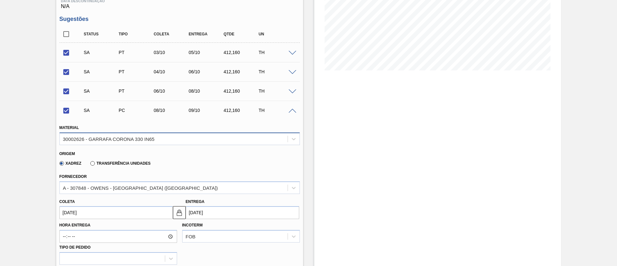
click at [173, 137] on div "30002626 - GARRAFA CORONA 330 IN65" at bounding box center [174, 138] width 228 height 9
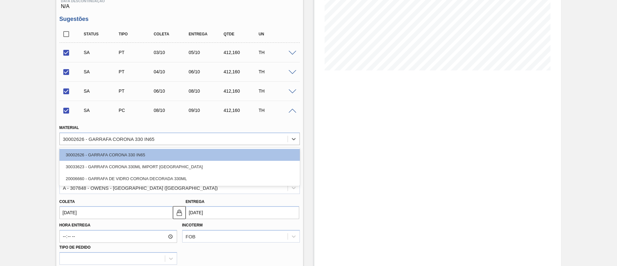
click at [87, 178] on div "20006660 - GARRAFA DE VIDRO CORONA DECORADA 330ML" at bounding box center [179, 178] width 240 height 12
checkbox input "false"
type input "[DATE]"
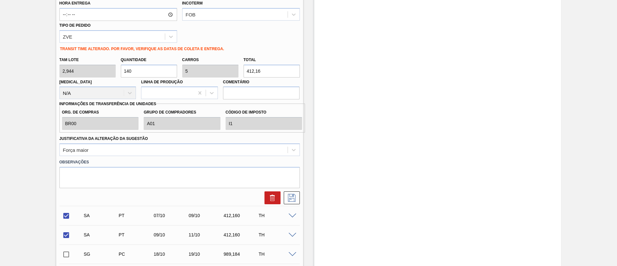
scroll to position [358, 0]
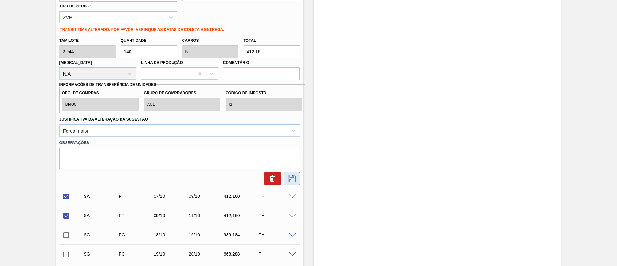
click at [295, 175] on icon at bounding box center [291, 178] width 10 height 8
checkbox input "true"
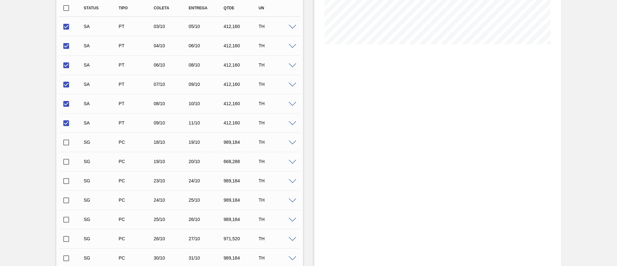
scroll to position [144, 0]
click at [292, 105] on div "SA PT 08/10 10/10 412,160 TH" at bounding box center [179, 102] width 240 height 16
click at [293, 102] on span at bounding box center [292, 103] width 8 height 5
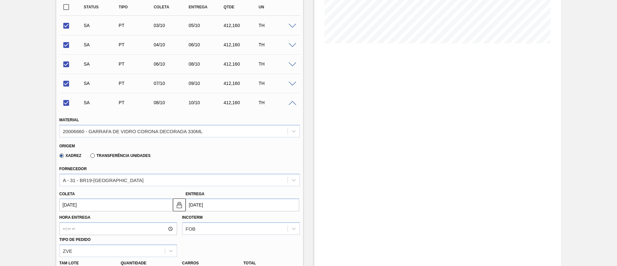
click at [293, 102] on span at bounding box center [292, 103] width 8 height 5
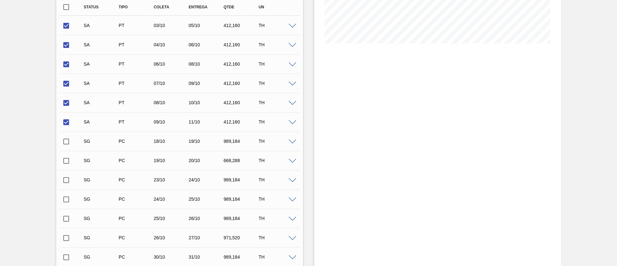
click at [289, 121] on span at bounding box center [292, 122] width 8 height 5
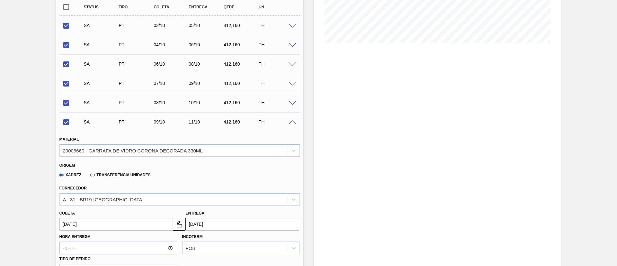
click at [289, 121] on span at bounding box center [292, 122] width 8 height 5
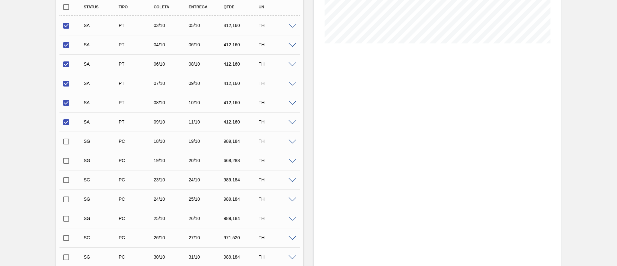
click at [290, 42] on div at bounding box center [293, 44] width 13 height 5
click at [289, 44] on span at bounding box center [292, 45] width 8 height 5
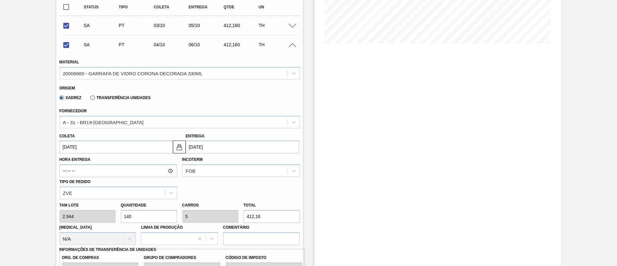
click at [289, 44] on span at bounding box center [292, 45] width 8 height 5
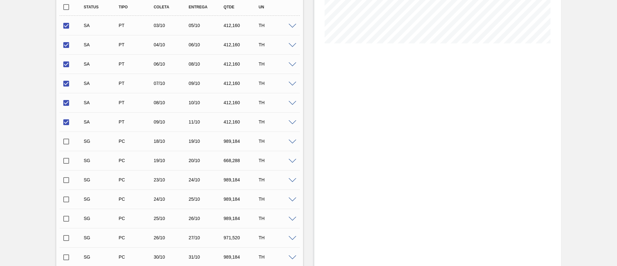
click at [290, 65] on span at bounding box center [292, 64] width 8 height 5
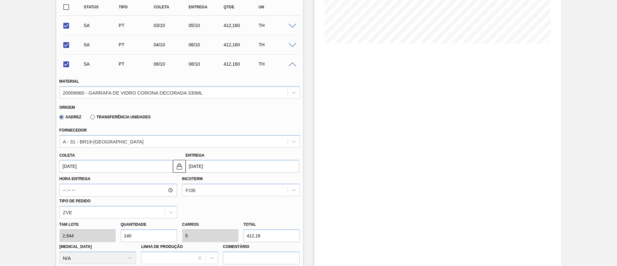
click at [290, 65] on span at bounding box center [292, 64] width 8 height 5
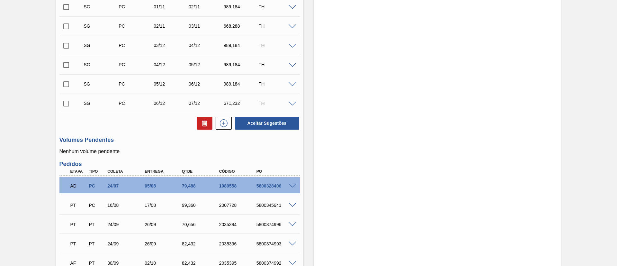
scroll to position [433, 0]
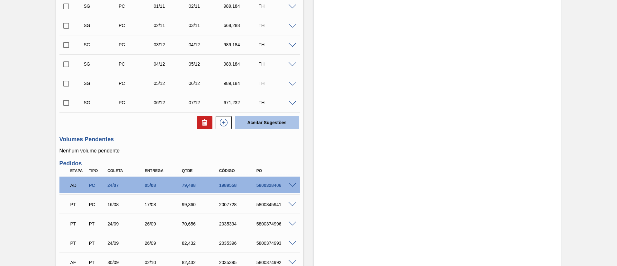
click at [265, 124] on button "Aceitar Sugestões" at bounding box center [267, 122] width 64 height 13
checkbox input "false"
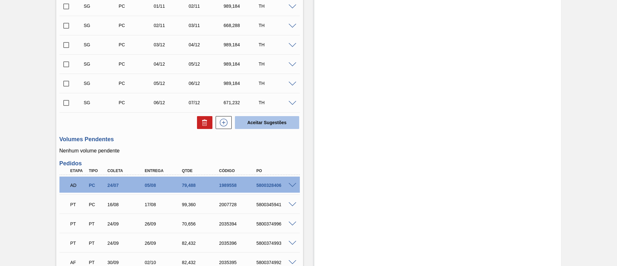
checkbox input "false"
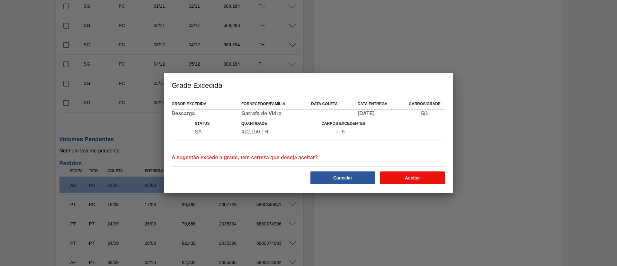
click at [404, 180] on button "Aceitar" at bounding box center [412, 177] width 65 height 13
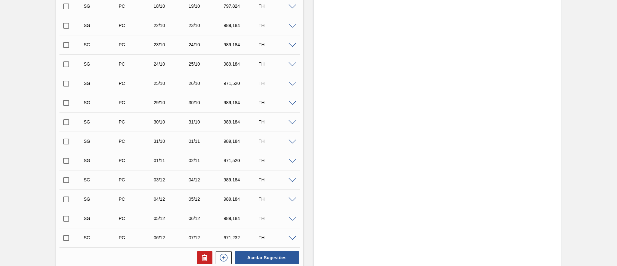
scroll to position [0, 0]
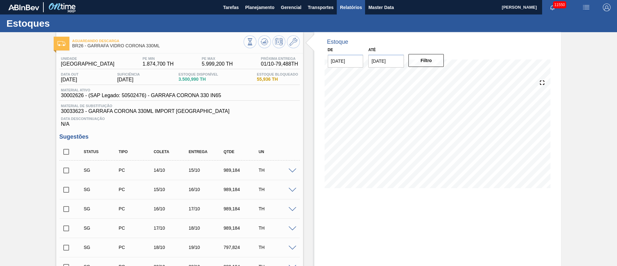
click at [348, 12] on button "Relatórios" at bounding box center [351, 7] width 28 height 14
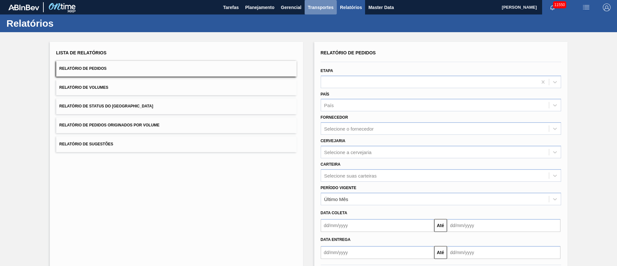
click at [321, 7] on span "Transportes" at bounding box center [321, 8] width 26 height 8
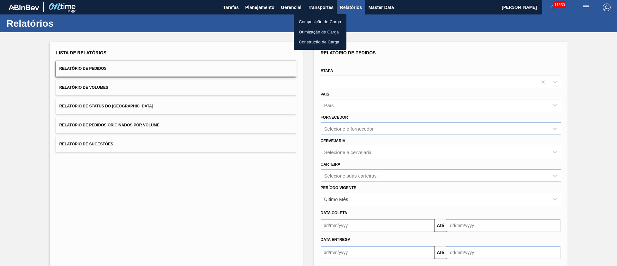
click at [313, 33] on li "Otimização de Carga" at bounding box center [319, 32] width 53 height 10
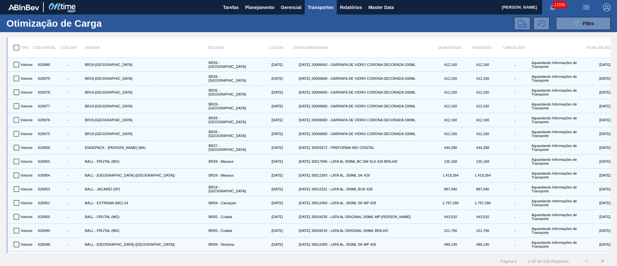
click at [14, 48] on input "checkbox" at bounding box center [16, 47] width 13 height 13
checkbox input "true"
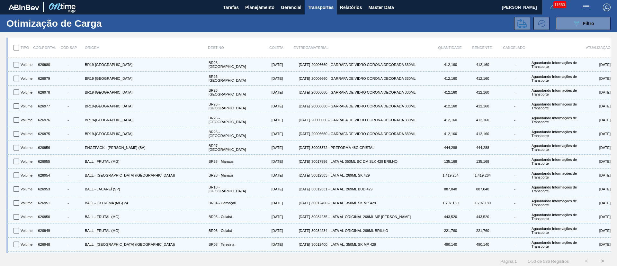
checkbox input "true"
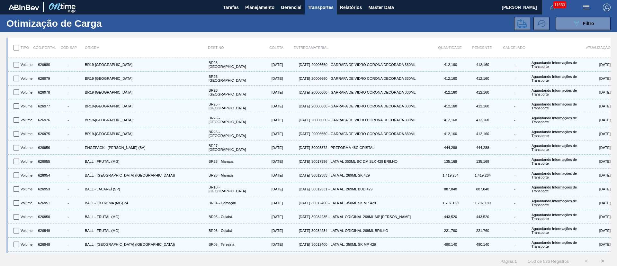
checkbox input "true"
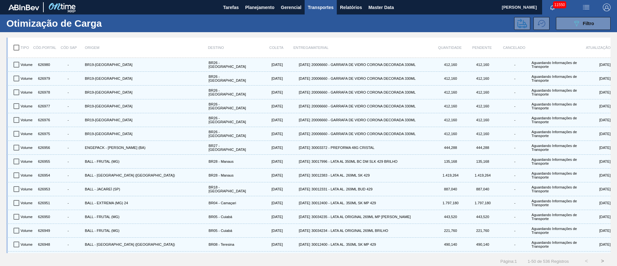
checkbox input "true"
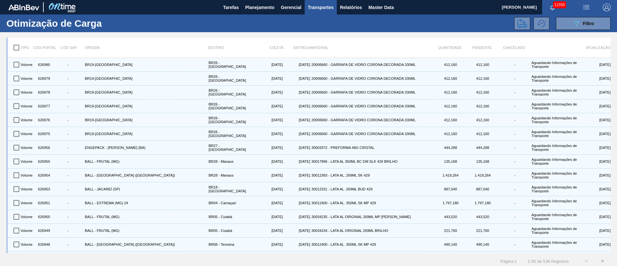
checkbox input "true"
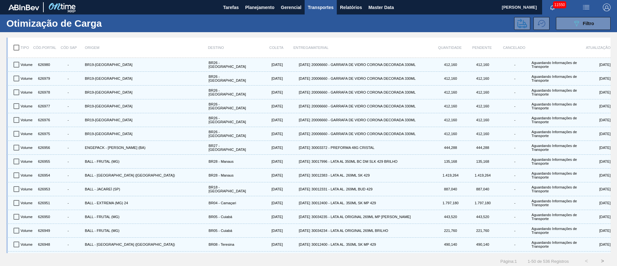
checkbox input "true"
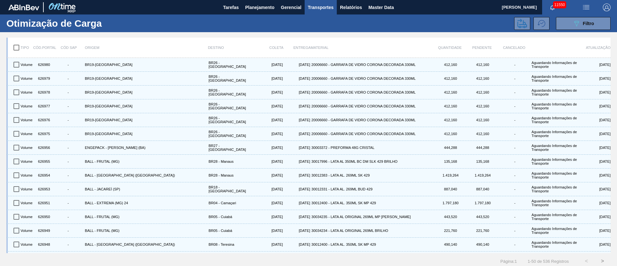
checkbox input "true"
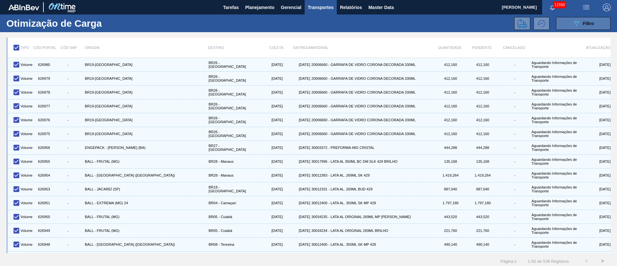
click at [578, 21] on icon "089F7B8B-B2A5-4AFE-B5C0-19BA573D28AC" at bounding box center [576, 24] width 8 height 8
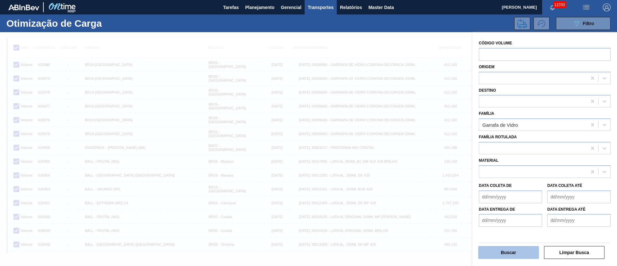
click at [510, 251] on button "Buscar" at bounding box center [508, 252] width 61 height 13
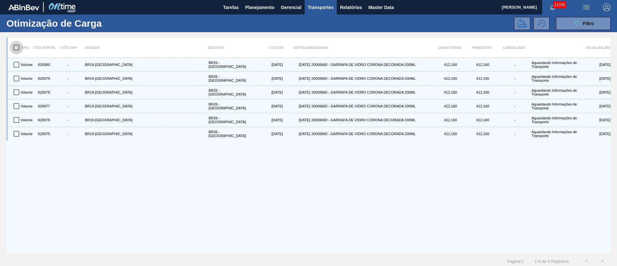
click at [15, 46] on input "checkbox" at bounding box center [16, 47] width 13 height 13
click at [518, 24] on icon at bounding box center [522, 23] width 10 height 9
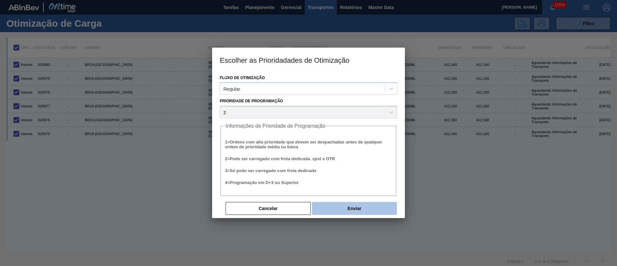
click at [366, 211] on button "Enviar" at bounding box center [354, 208] width 85 height 13
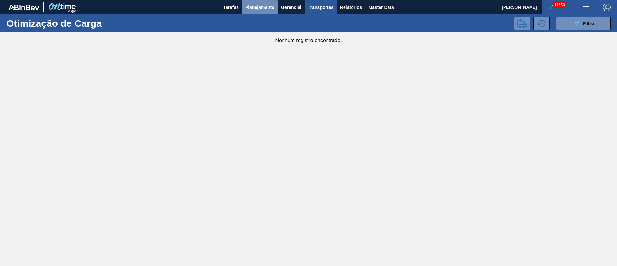
click at [258, 9] on span "Planejamento" at bounding box center [259, 8] width 29 height 8
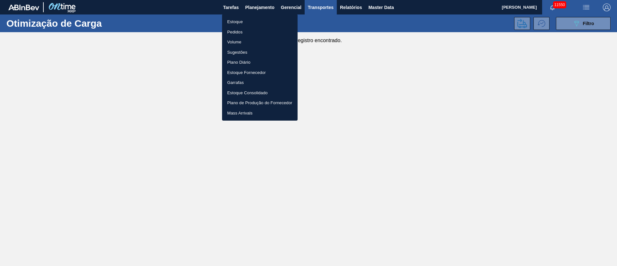
click at [236, 33] on li "Pedidos" at bounding box center [259, 32] width 75 height 10
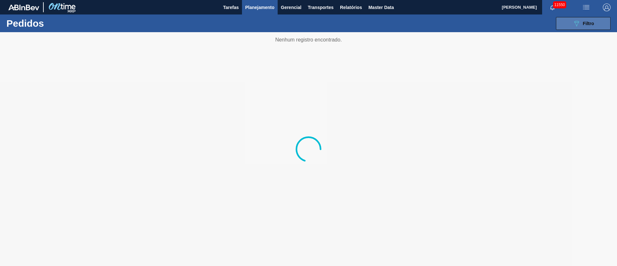
click at [580, 24] on div "089F7B8B-B2A5-4AFE-B5C0-19BA573D28AC Filtro" at bounding box center [583, 24] width 22 height 8
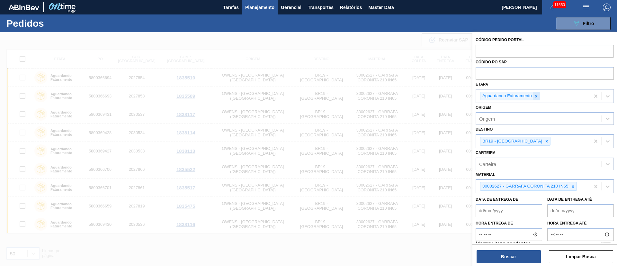
click at [536, 96] on icon at bounding box center [536, 96] width 2 height 2
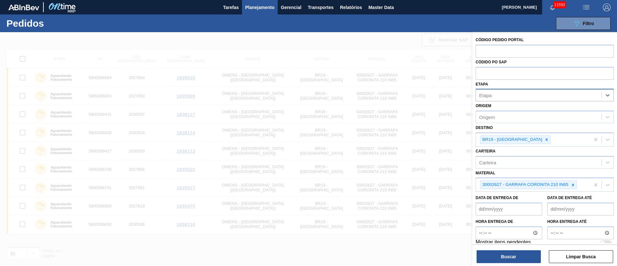
paste input "5800380962 5800380961"
click at [507, 71] on input "text" at bounding box center [544, 73] width 138 height 12
paste input "text"
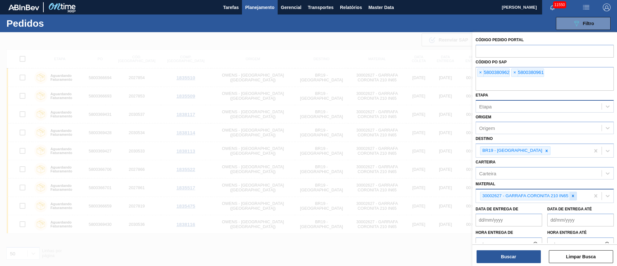
click at [573, 198] on div at bounding box center [572, 196] width 7 height 8
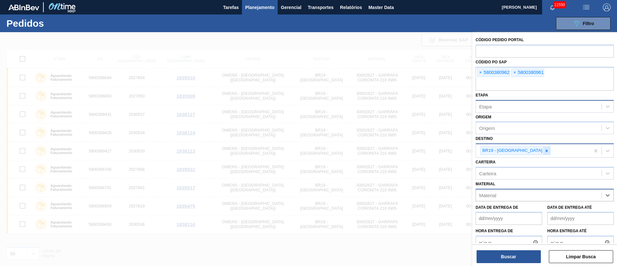
click at [544, 148] on icon at bounding box center [546, 150] width 4 height 4
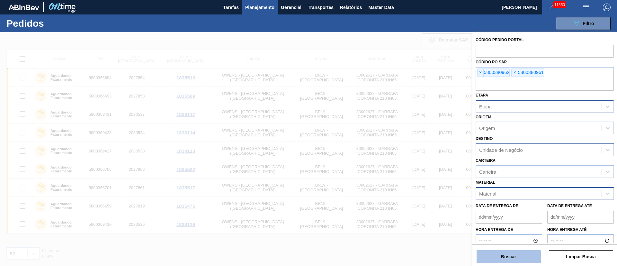
click at [502, 256] on button "Buscar" at bounding box center [508, 256] width 64 height 13
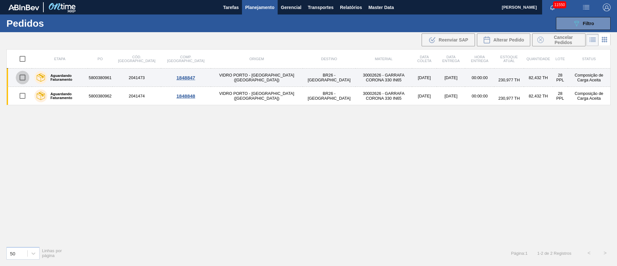
click at [25, 77] on input "checkbox" at bounding box center [22, 77] width 13 height 13
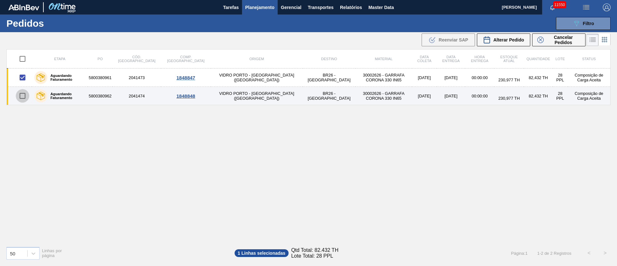
click at [22, 97] on input "checkbox" at bounding box center [22, 95] width 13 height 13
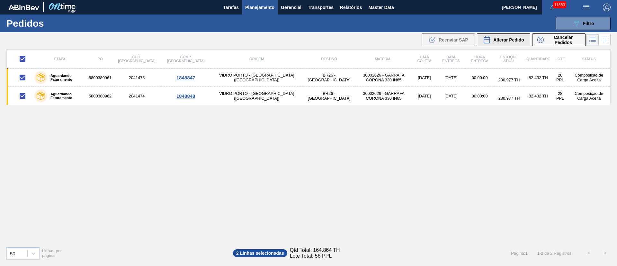
click at [511, 40] on span "Alterar Pedido" at bounding box center [508, 39] width 31 height 5
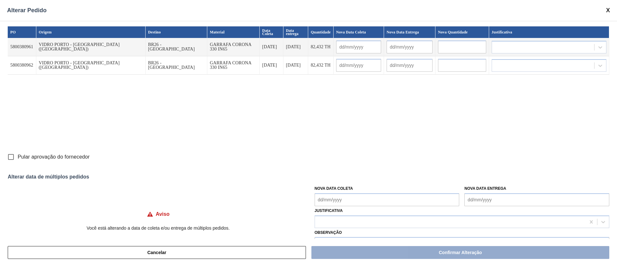
click at [332, 204] on Coleta "Nova Data Coleta" at bounding box center [386, 199] width 145 height 13
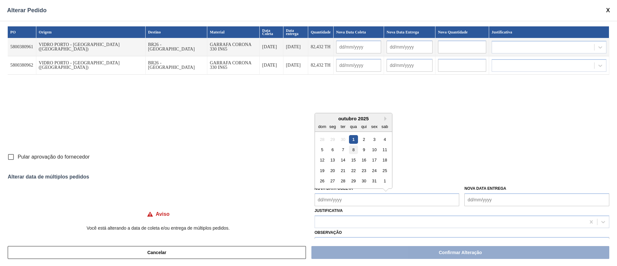
click at [354, 148] on div "8" at bounding box center [353, 149] width 9 height 9
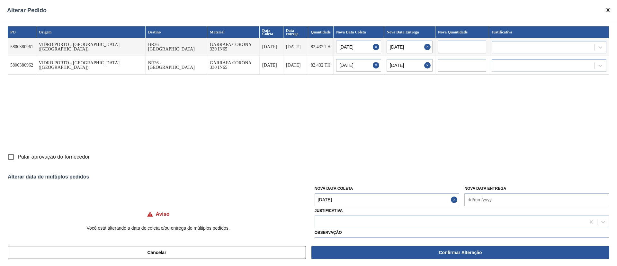
click at [348, 196] on Coleta "[DATE]" at bounding box center [386, 199] width 145 height 13
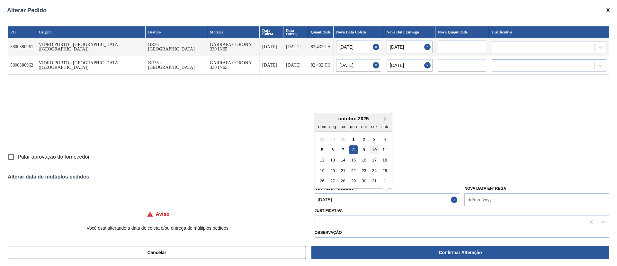
click at [374, 148] on div "10" at bounding box center [374, 149] width 9 height 9
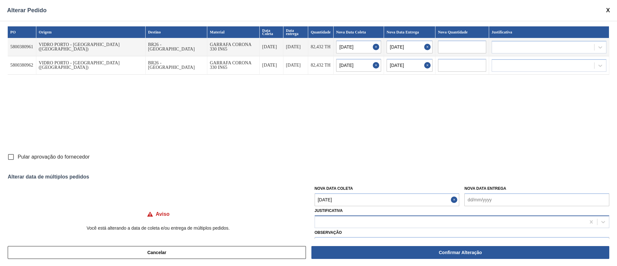
click at [343, 221] on div at bounding box center [450, 221] width 270 height 9
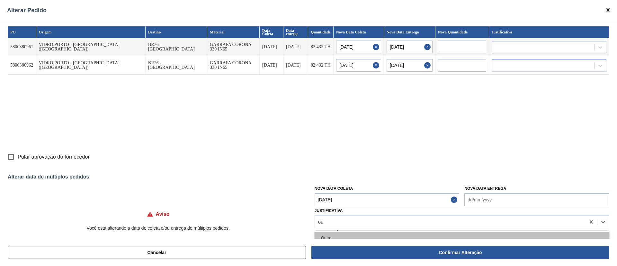
click at [326, 236] on div "Outro" at bounding box center [461, 238] width 294 height 12
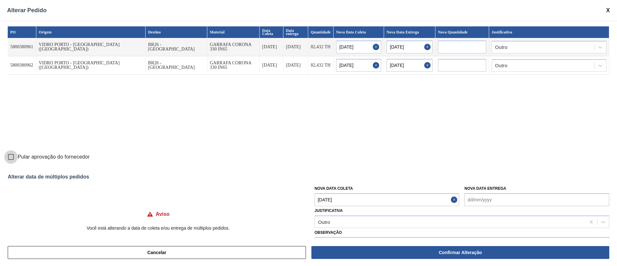
click at [7, 153] on input "Pular aprovação do fornecedor" at bounding box center [10, 156] width 13 height 13
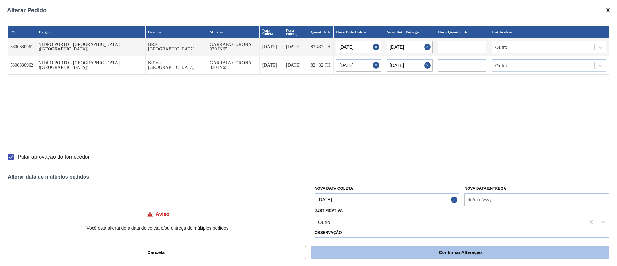
click at [421, 252] on button "Confirmar Alteração" at bounding box center [460, 252] width 298 height 13
